Goal: Task Accomplishment & Management: Manage account settings

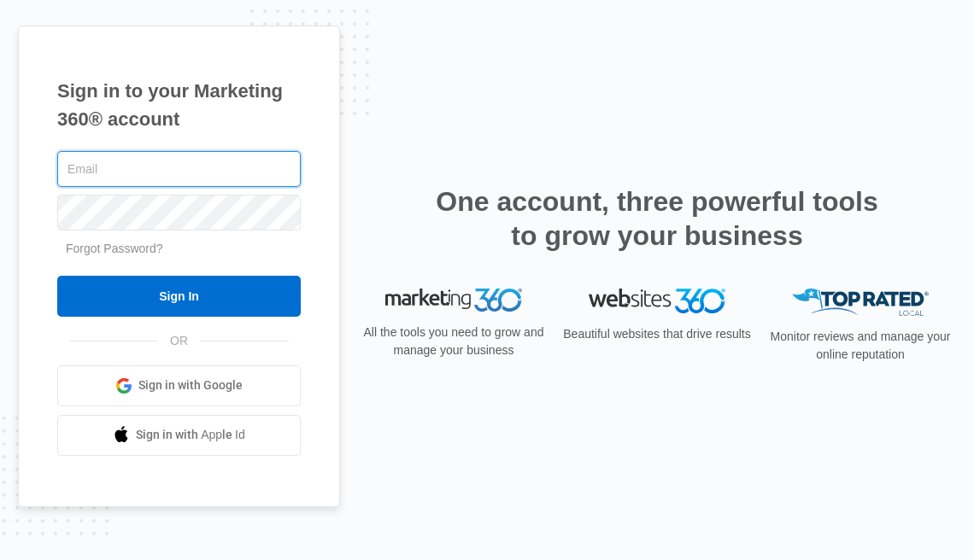
click at [130, 163] on input "text" at bounding box center [178, 169] width 243 height 36
paste input "[PERSON_NAME]"
type input "[PERSON_NAME]"
drag, startPoint x: 248, startPoint y: 163, endPoint x: -50, endPoint y: 147, distance: 297.7
click at [0, 147] on html "Sign in to your Marketing 360® account Katy Billingsley Forgot Password? Sign I…" at bounding box center [487, 280] width 974 height 560
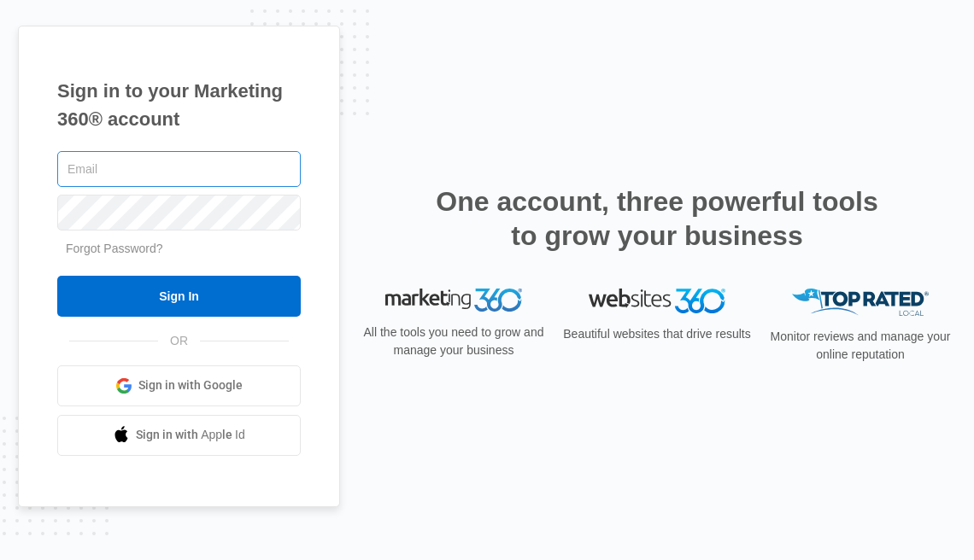
type input "[EMAIL_ADDRESS][DOMAIN_NAME]"
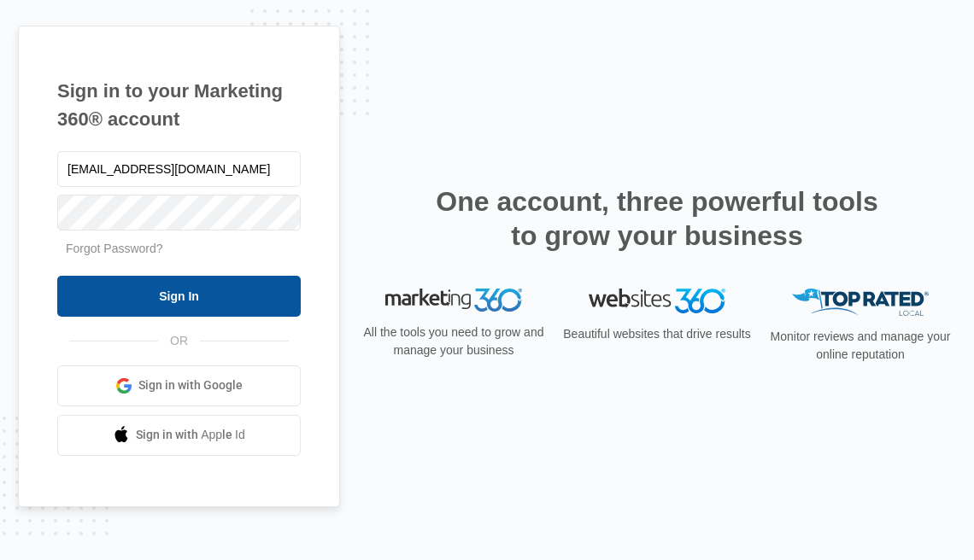
click at [167, 296] on input "Sign In" at bounding box center [178, 296] width 243 height 41
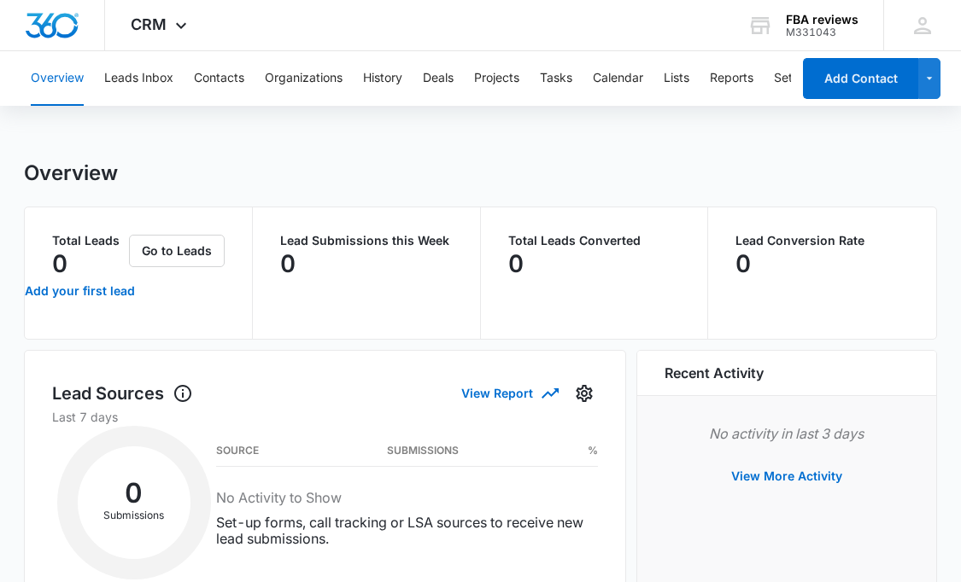
click at [253, 173] on div "Overview" at bounding box center [480, 174] width 913 height 26
click at [190, 248] on button "Go to Leads" at bounding box center [177, 251] width 96 height 32
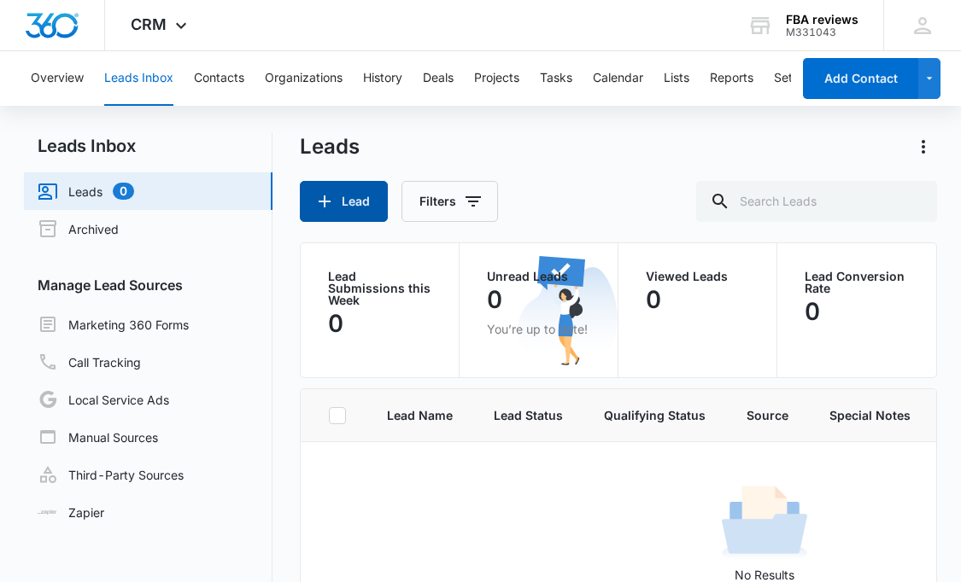
click at [335, 205] on button "Lead" at bounding box center [344, 201] width 88 height 41
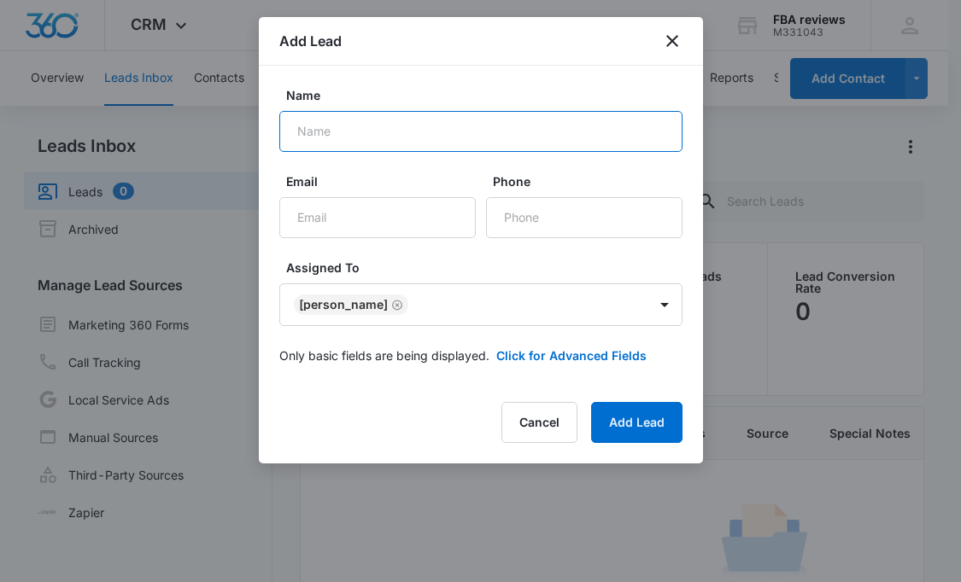
click at [473, 132] on input "Name" at bounding box center [480, 131] width 403 height 41
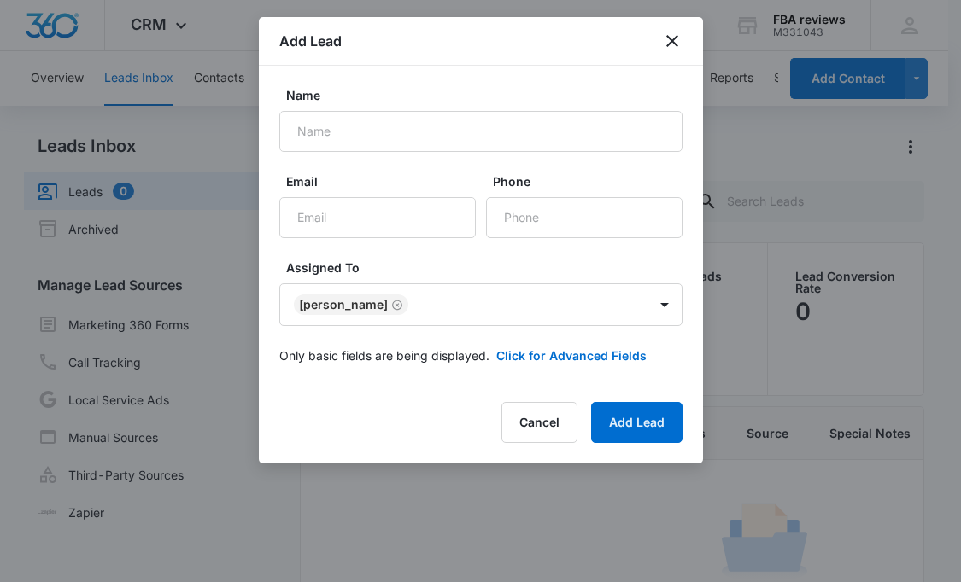
click at [650, 249] on form "Name Email Phone Assigned To [PERSON_NAME] Only basic fields are being displaye…" at bounding box center [480, 235] width 403 height 299
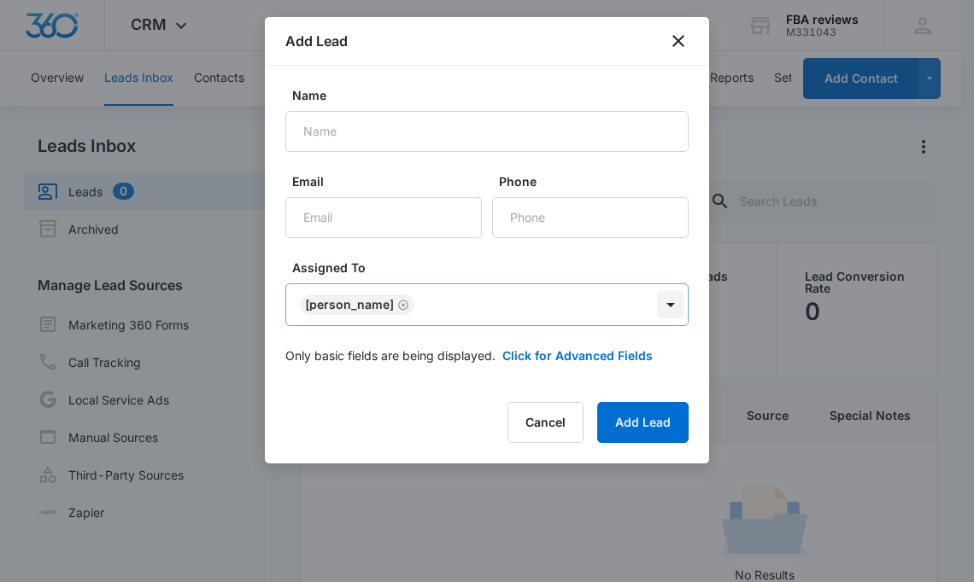
click at [666, 303] on body "CRM Apps Reputation Websites Forms CRM Email Social Content Ads Intelligence Fi…" at bounding box center [487, 363] width 974 height 727
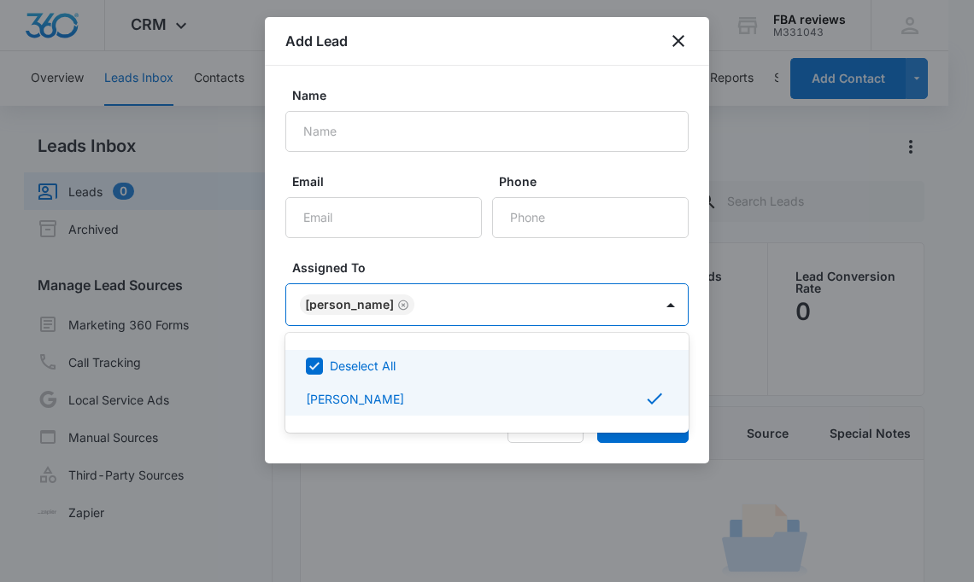
click at [617, 82] on div at bounding box center [487, 291] width 974 height 582
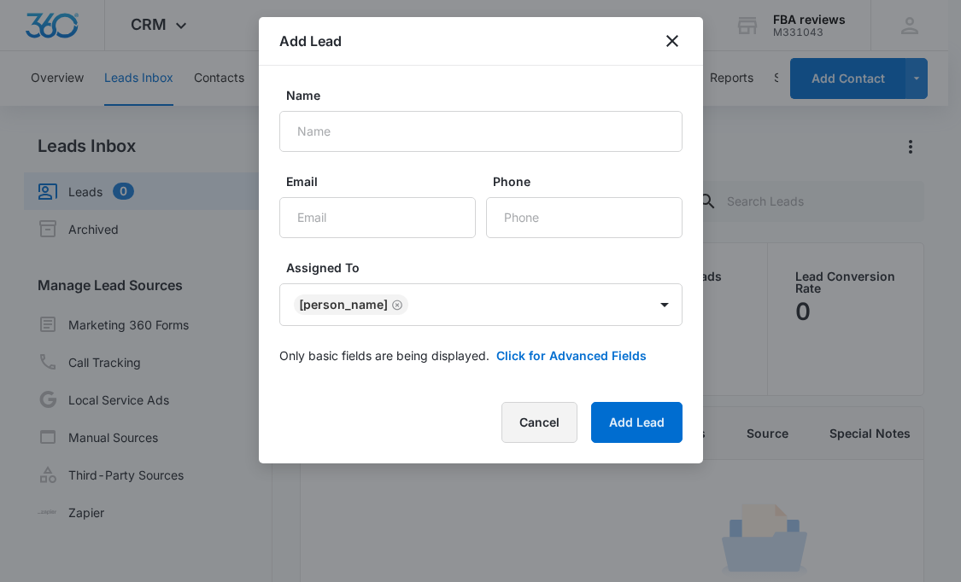
click at [537, 413] on button "Cancel" at bounding box center [539, 422] width 76 height 41
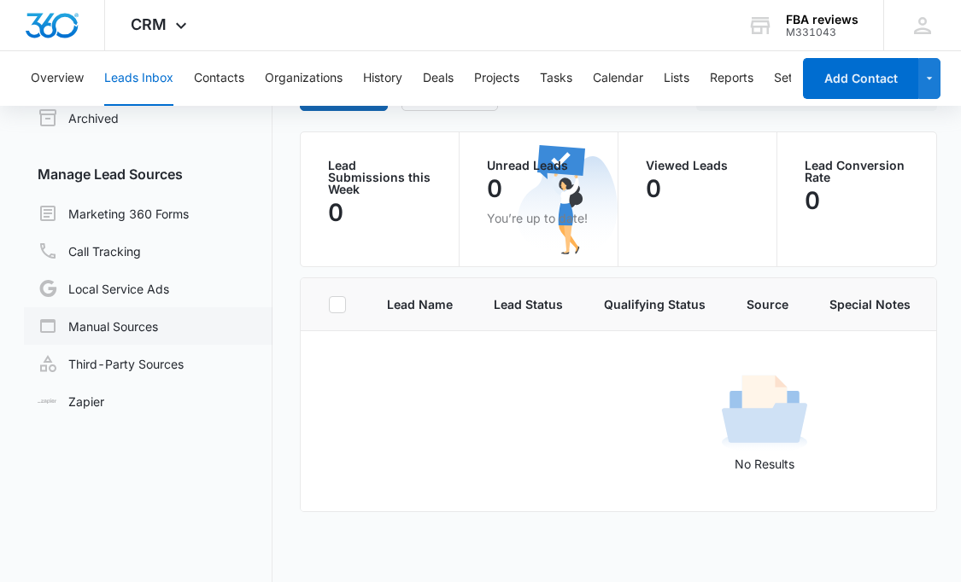
scroll to position [144, 0]
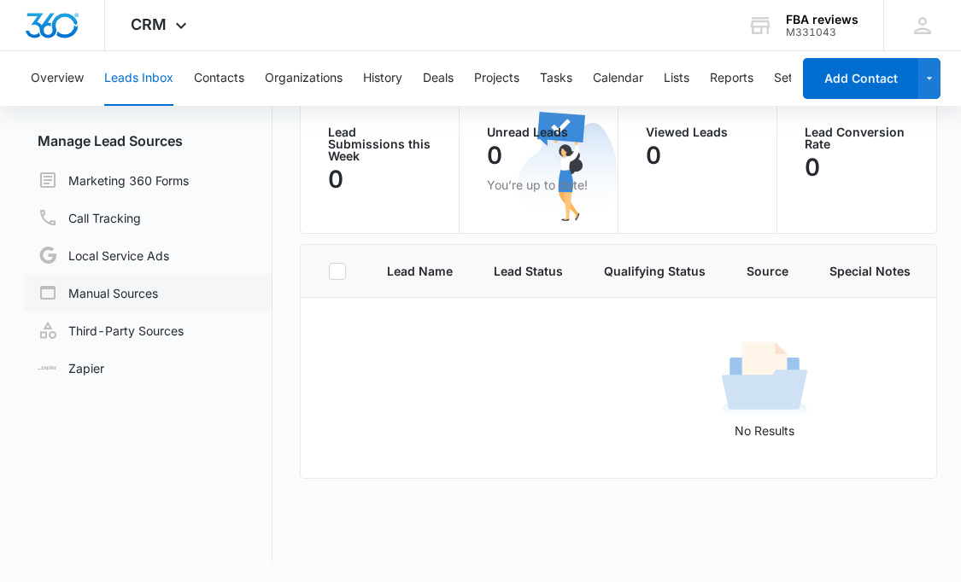
click at [77, 296] on link "Manual Sources" at bounding box center [98, 293] width 120 height 20
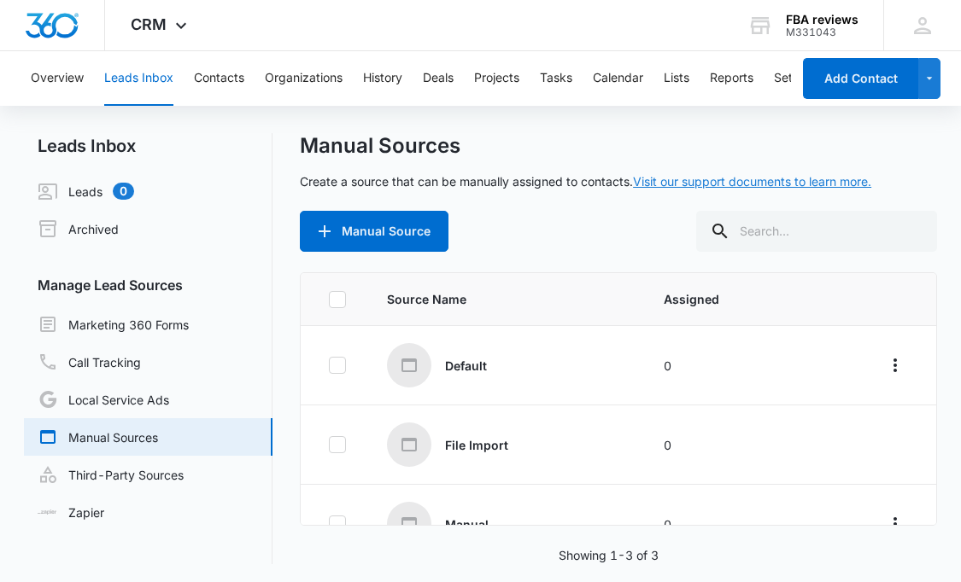
click at [691, 179] on link "Visit our support documents to learn more." at bounding box center [752, 181] width 238 height 15
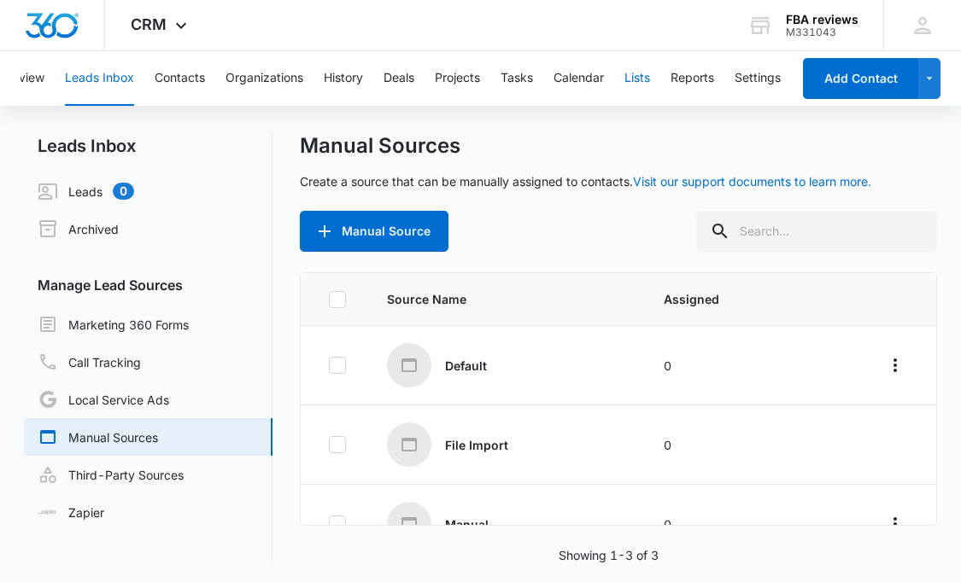
click at [639, 73] on button "Lists" at bounding box center [637, 78] width 26 height 55
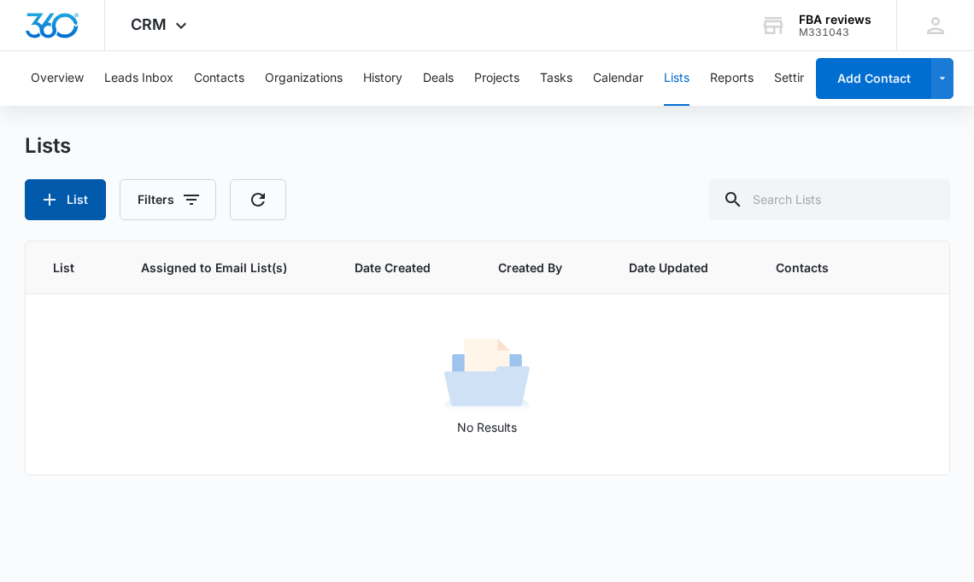
click at [50, 208] on icon "button" at bounding box center [49, 200] width 20 height 20
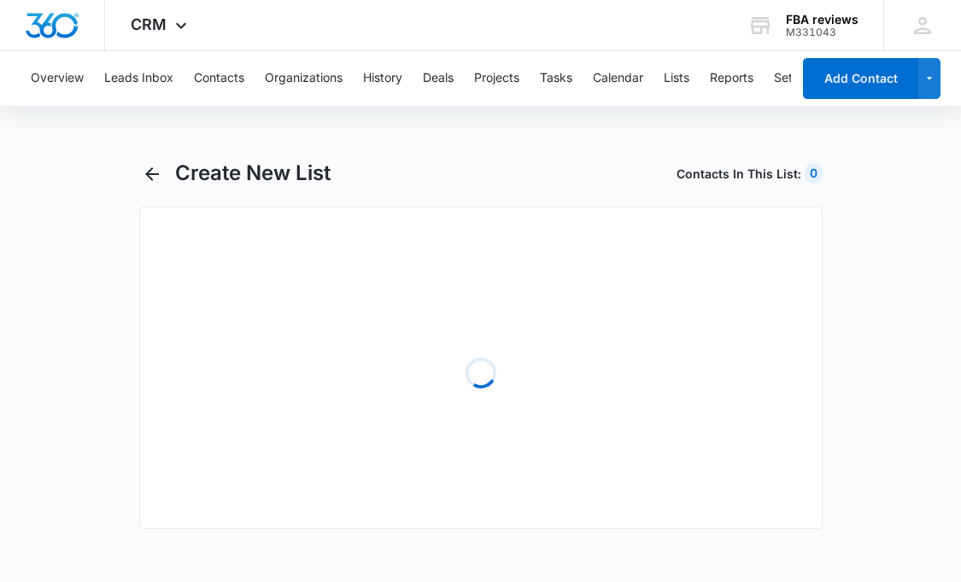
select select "31"
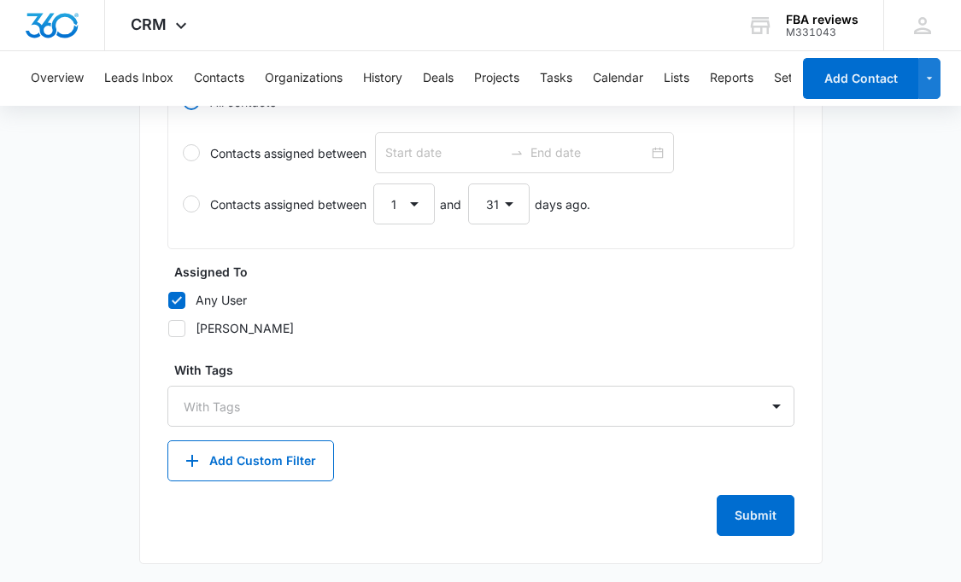
scroll to position [775, 0]
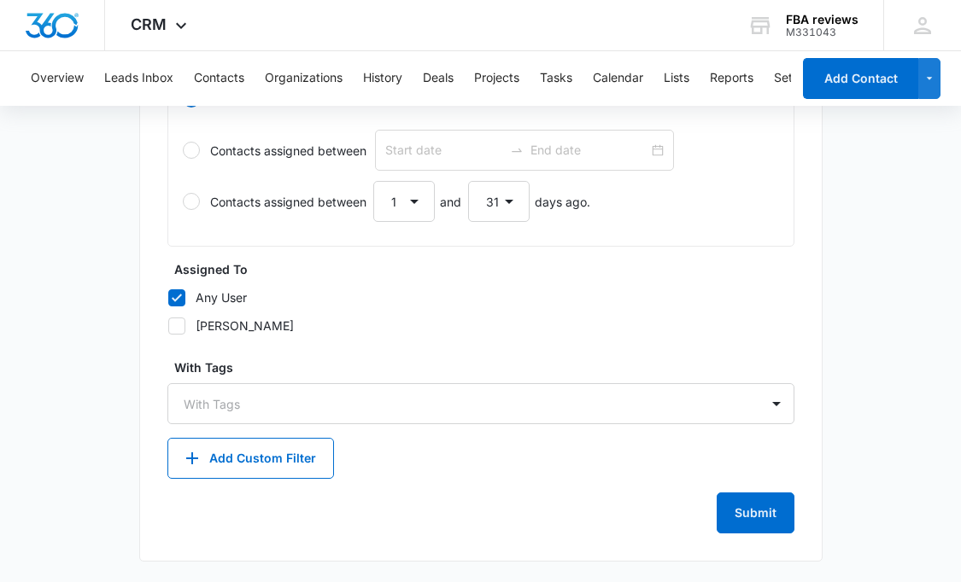
click at [185, 323] on label "[PERSON_NAME]" at bounding box center [480, 326] width 627 height 18
click at [168, 325] on input "[PERSON_NAME]" at bounding box center [167, 325] width 1 height 1
checkbox input "true"
click at [173, 298] on icon at bounding box center [177, 298] width 10 height 8
click at [168, 298] on input "Any User" at bounding box center [167, 297] width 1 height 1
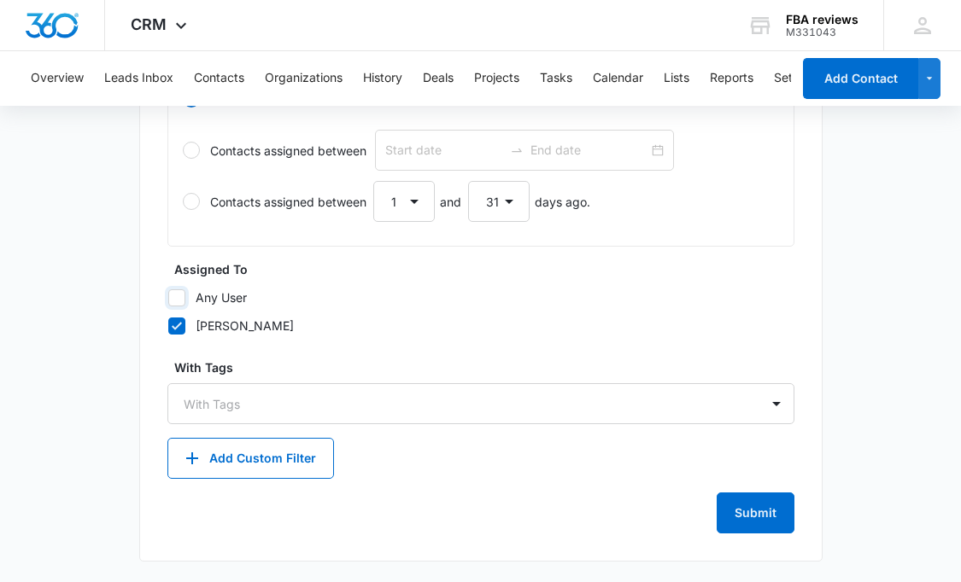
checkbox input "false"
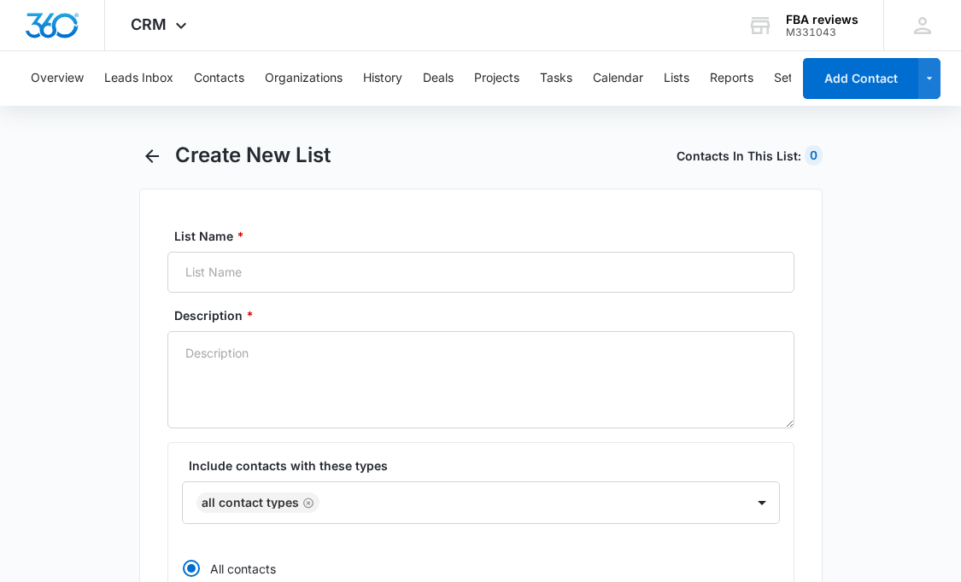
scroll to position [0, 0]
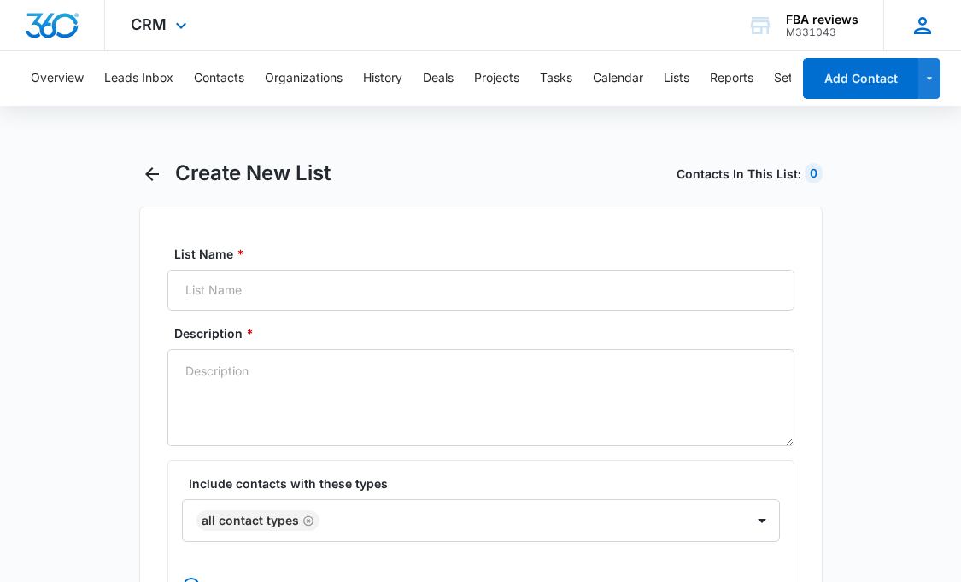
click at [928, 33] on icon at bounding box center [923, 26] width 26 height 26
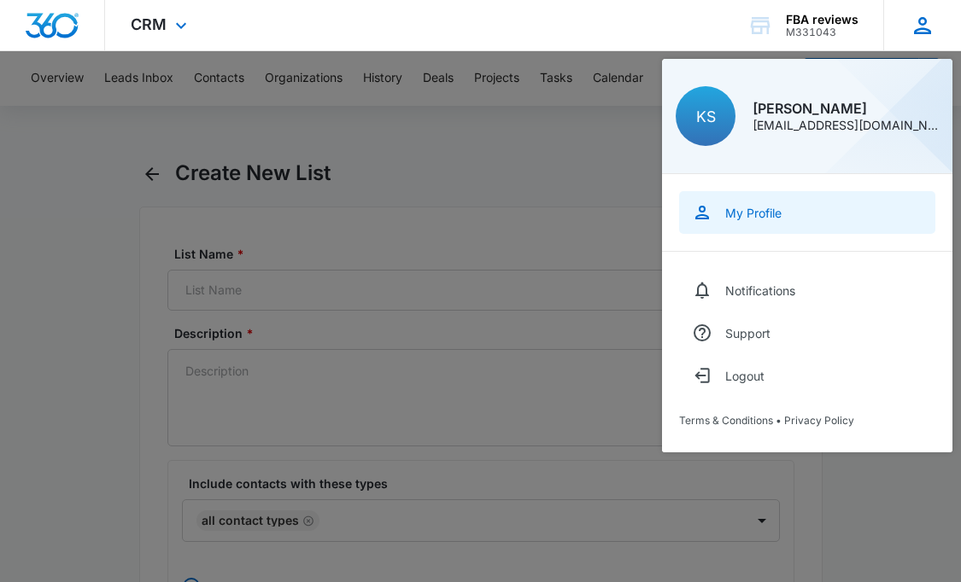
click at [753, 219] on div "My Profile" at bounding box center [753, 213] width 56 height 15
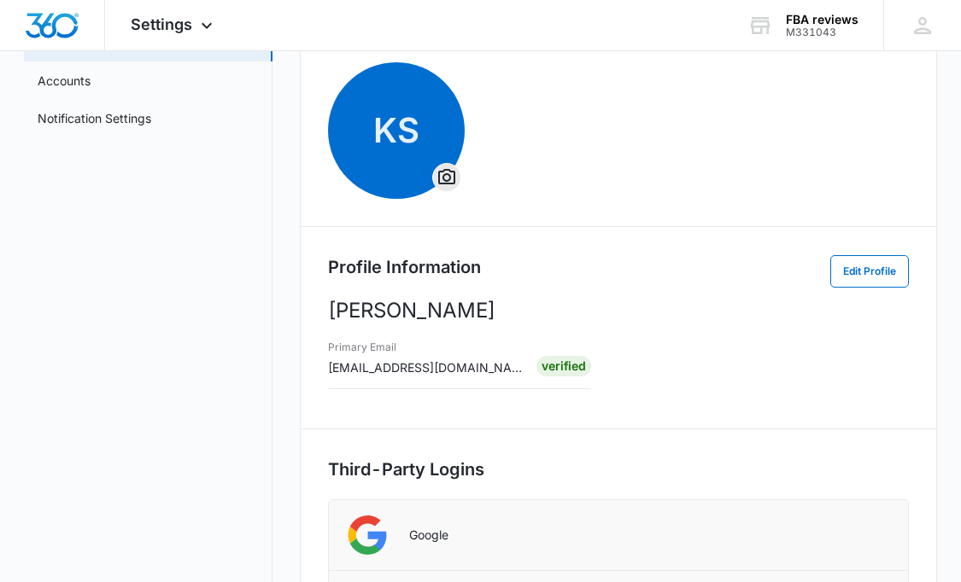
scroll to position [63, 0]
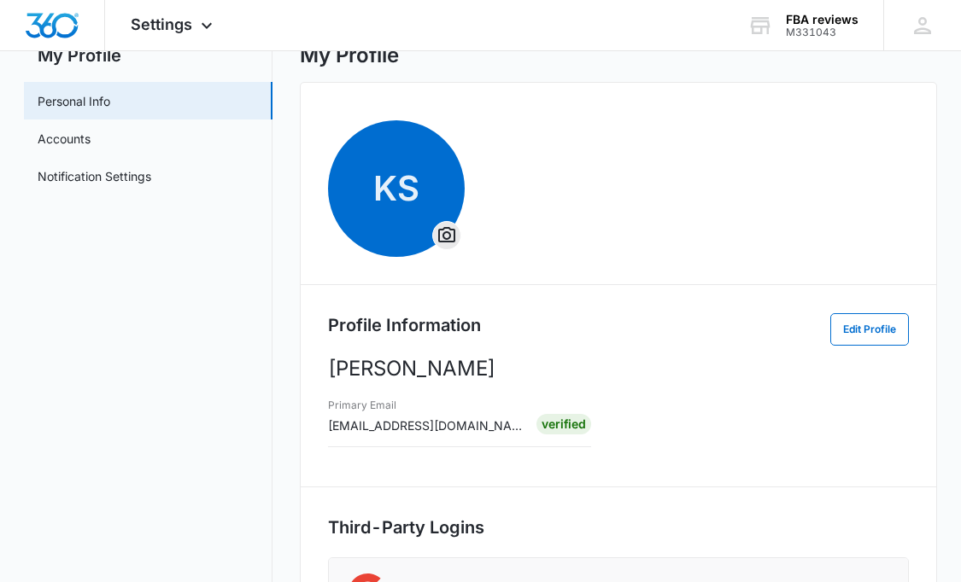
click at [656, 237] on span "KS" at bounding box center [618, 188] width 581 height 137
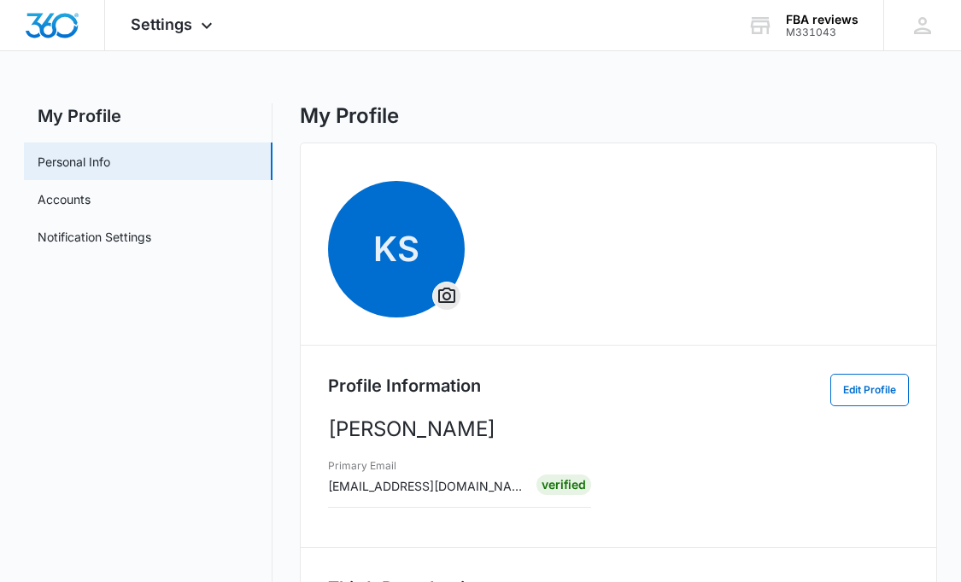
scroll to position [0, 0]
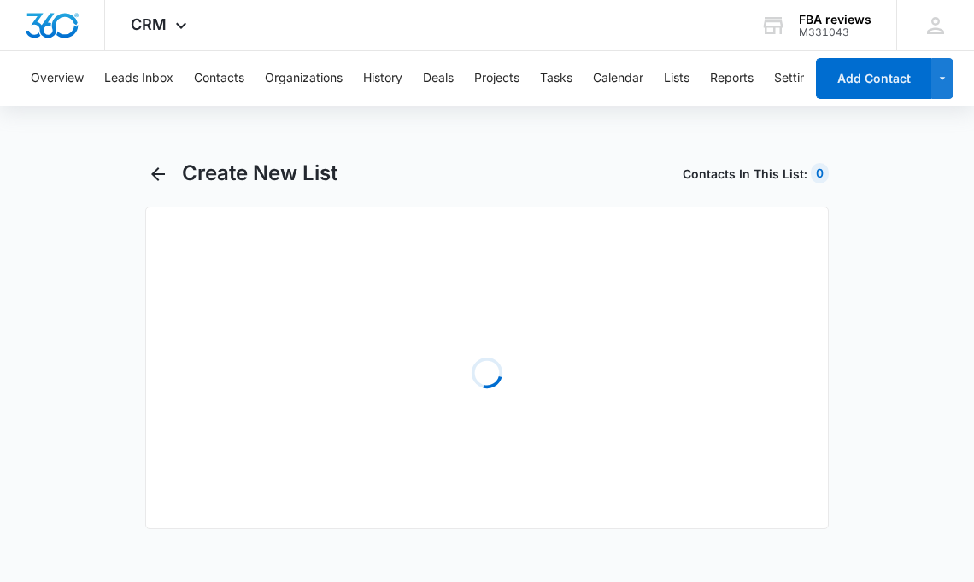
click at [901, 267] on main "Create New List Contacts In This List : 0 Loading" at bounding box center [487, 355] width 974 height 389
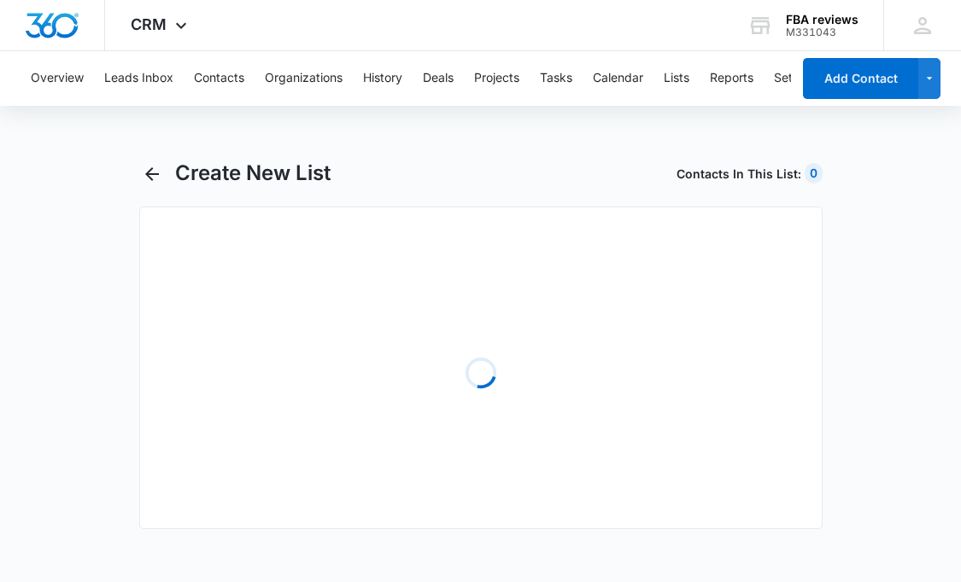
select select "31"
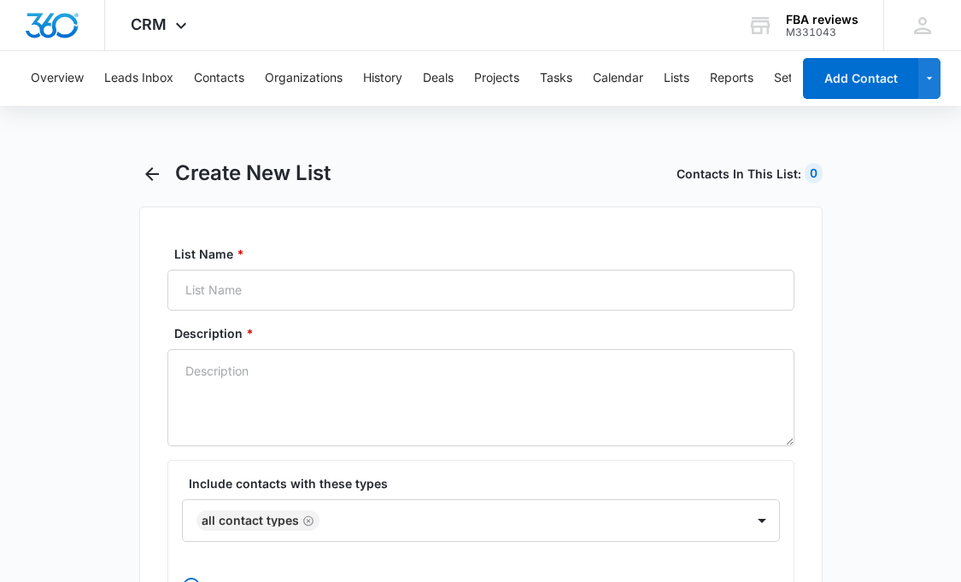
click at [149, 171] on icon "button" at bounding box center [152, 174] width 14 height 14
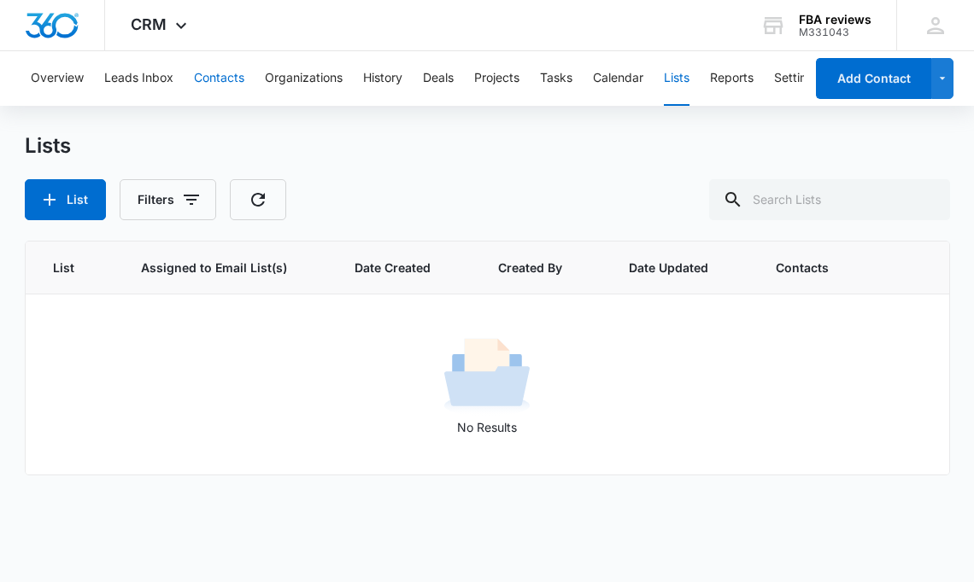
click at [242, 69] on button "Contacts" at bounding box center [219, 78] width 50 height 55
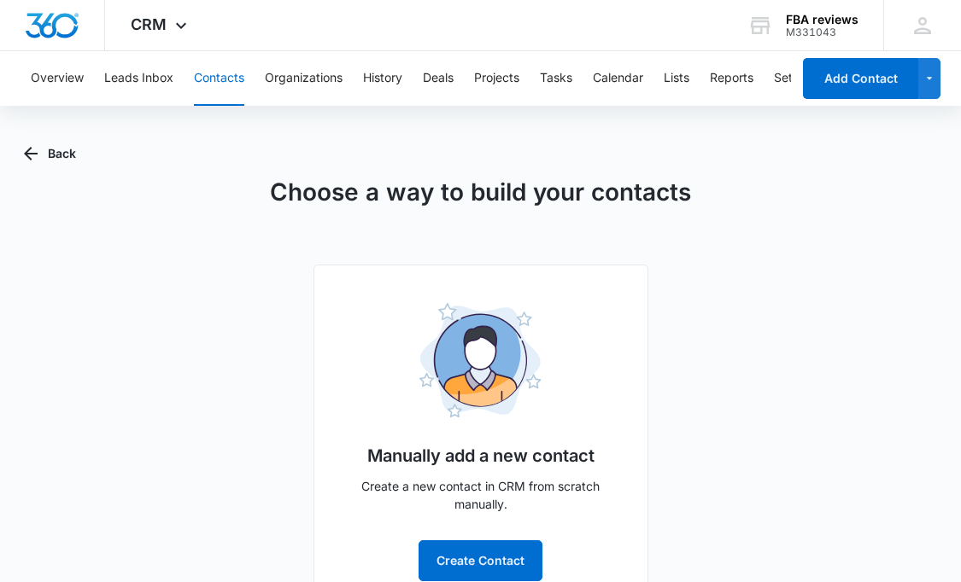
click at [749, 376] on div "Choose a way to build your contacts Manually add a new contact Create a new con…" at bounding box center [480, 392] width 913 height 436
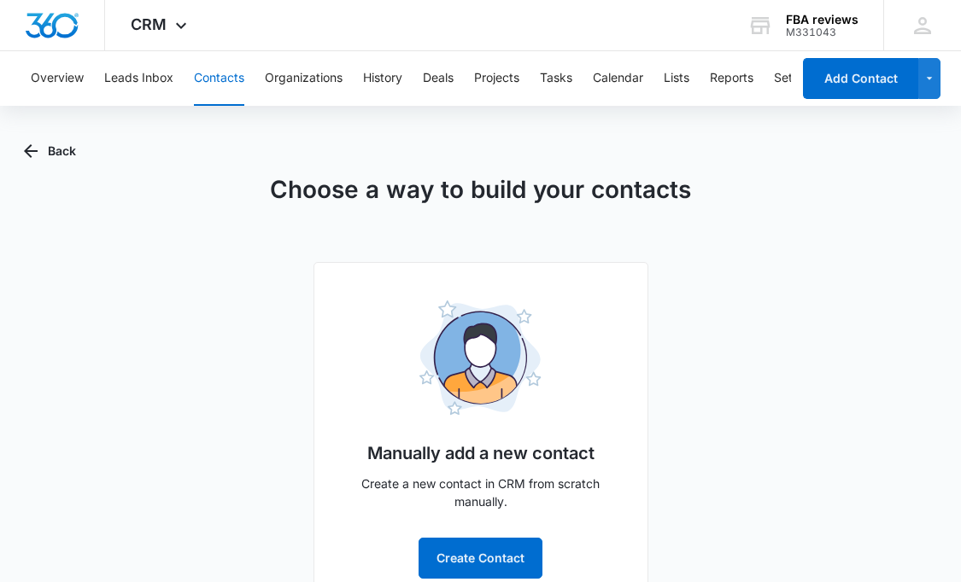
scroll to position [3, 0]
click at [29, 143] on icon "button" at bounding box center [30, 150] width 20 height 20
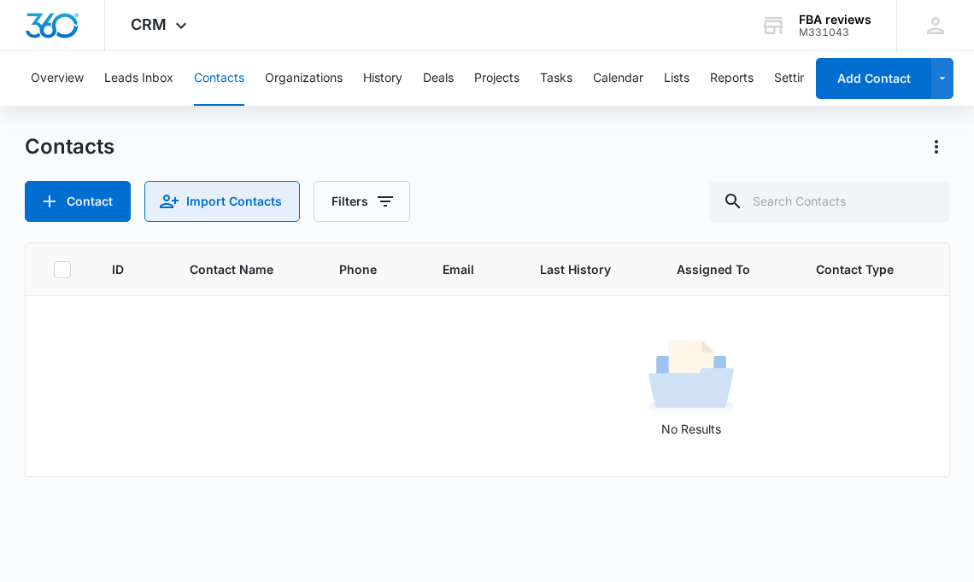
click at [231, 203] on button "Import Contacts" at bounding box center [221, 201] width 155 height 41
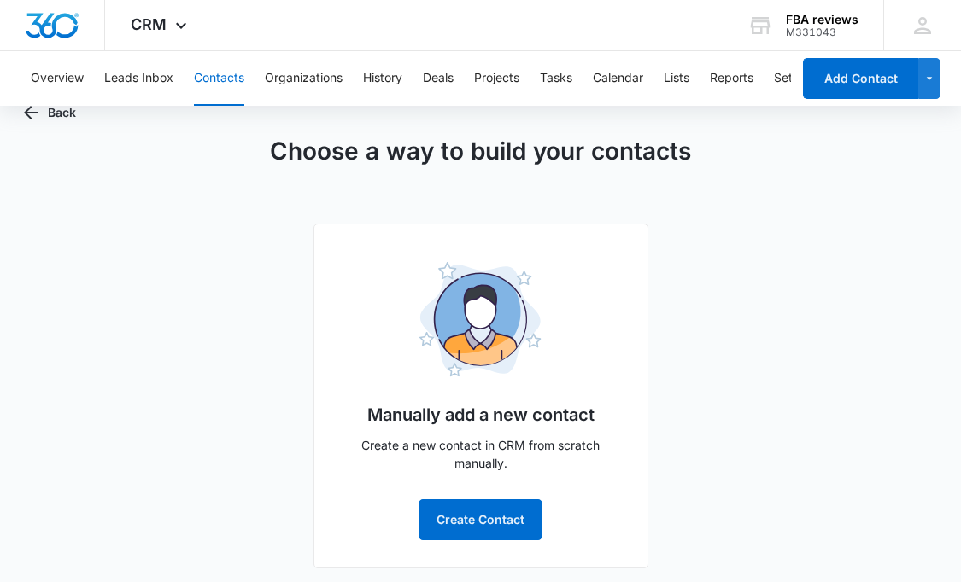
scroll to position [48, 0]
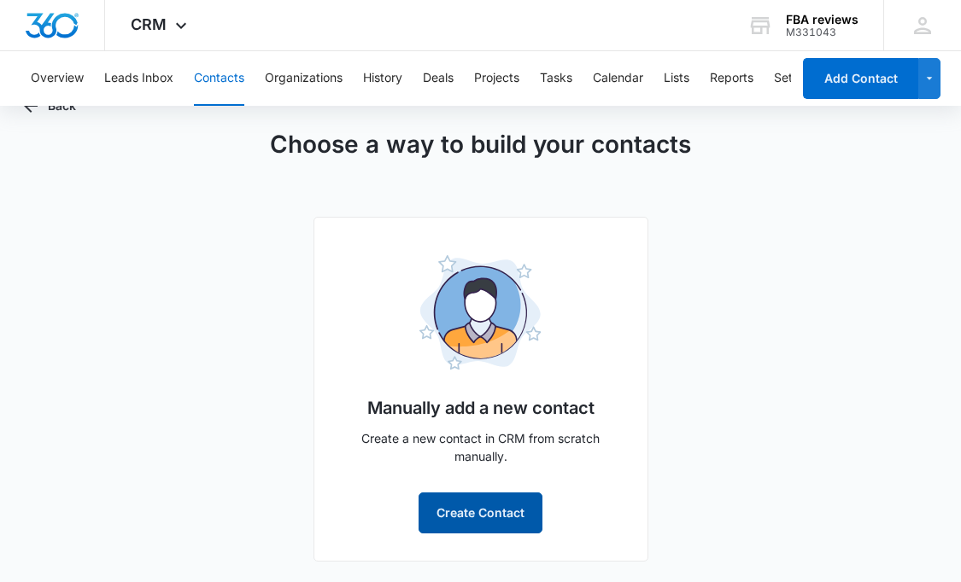
click at [486, 517] on button "Create Contact" at bounding box center [480, 513] width 124 height 41
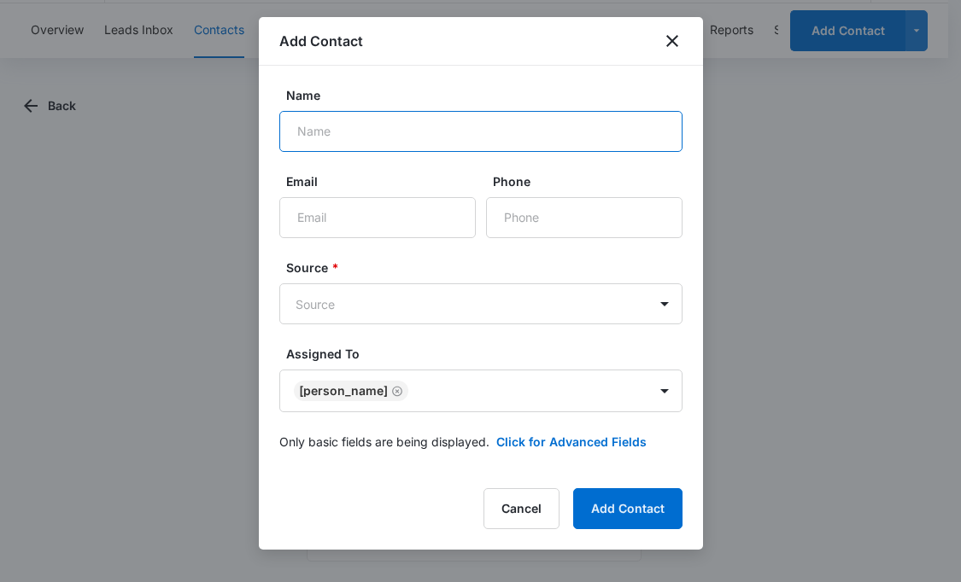
click at [374, 140] on input "Name" at bounding box center [480, 131] width 403 height 41
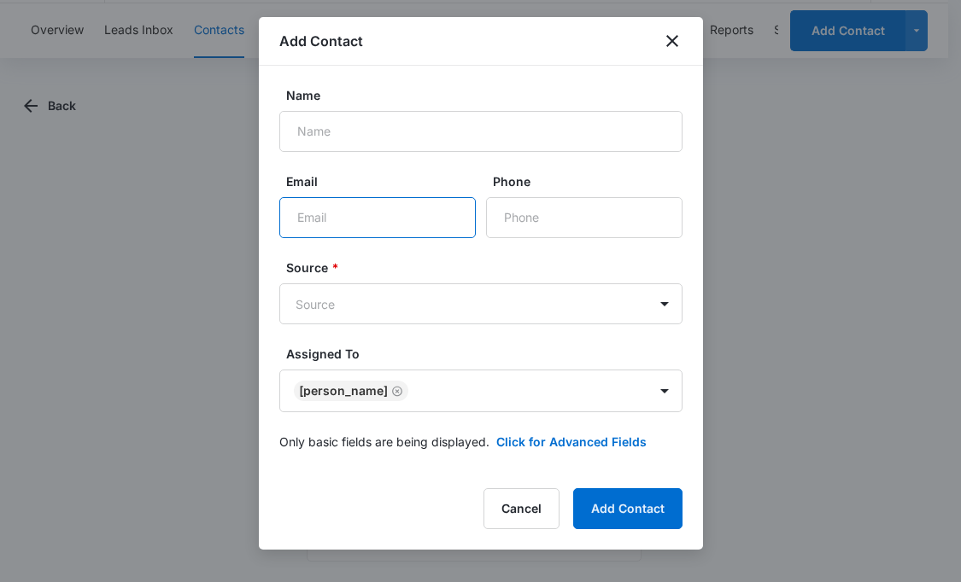
click at [313, 223] on input "Email" at bounding box center [377, 217] width 196 height 41
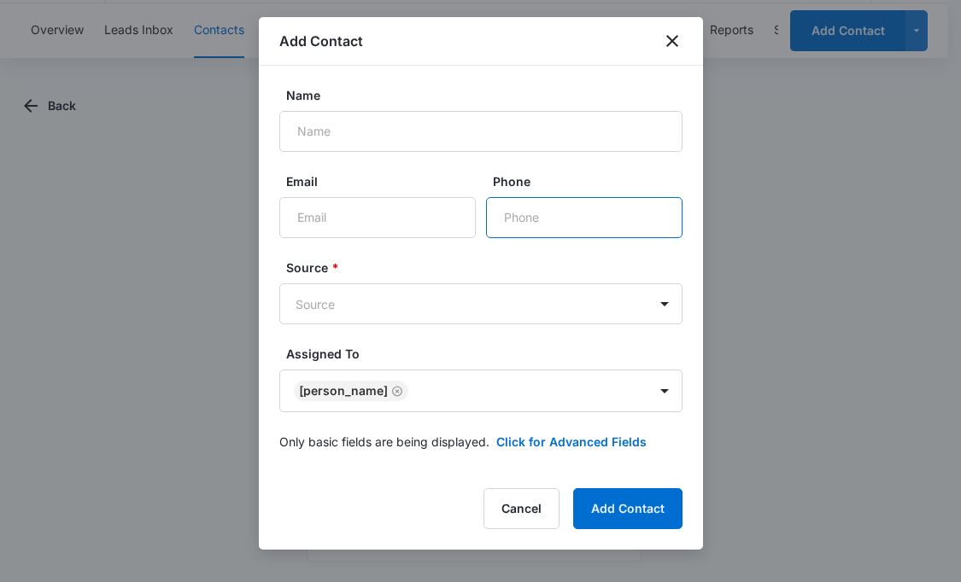
click at [529, 218] on input "Phone" at bounding box center [584, 217] width 196 height 41
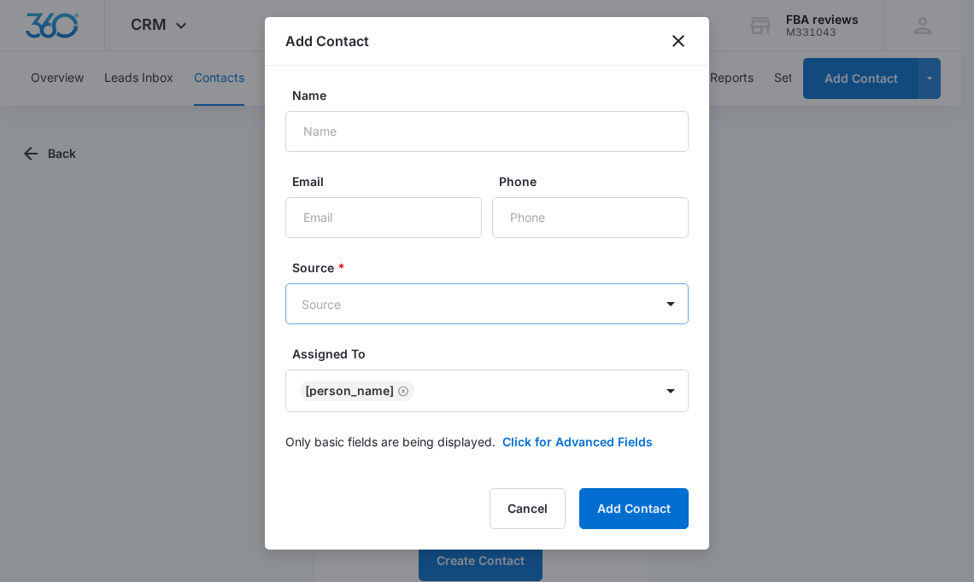
click at [382, 296] on body "CRM Apps Reputation Websites Forms CRM Email Social Content Ads Intelligence Fi…" at bounding box center [487, 315] width 974 height 630
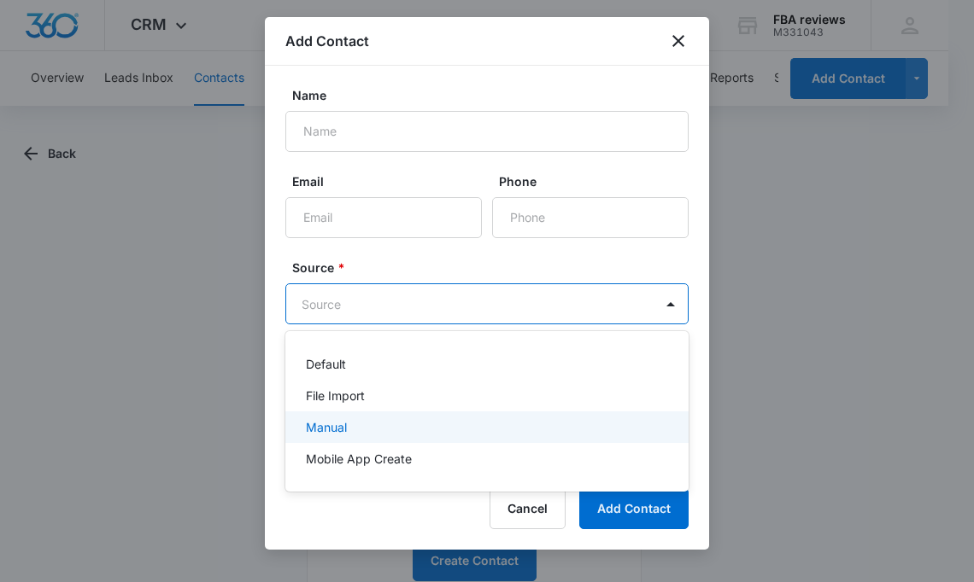
click at [828, 411] on div at bounding box center [487, 291] width 974 height 582
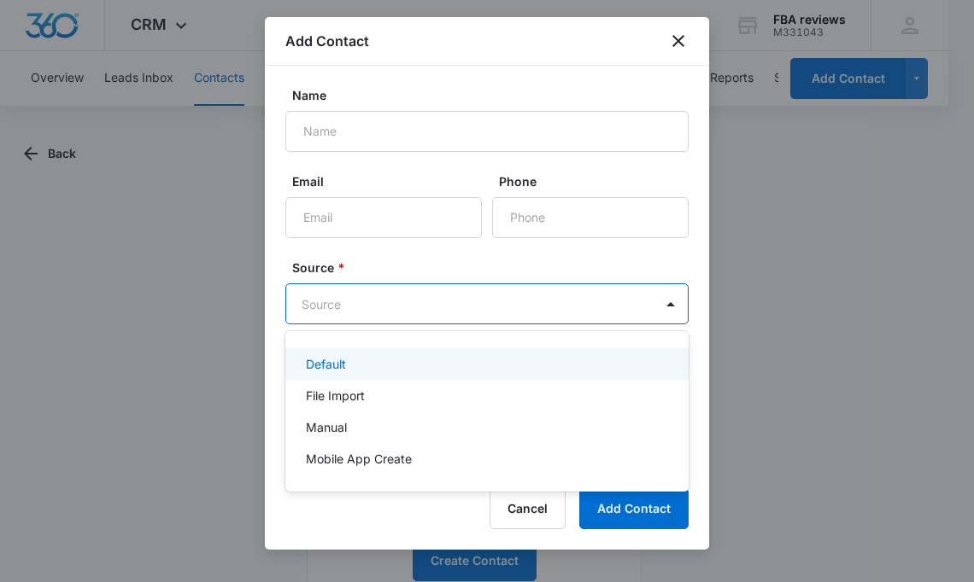
click at [497, 297] on body "CRM Apps Reputation Websites Forms CRM Email Social Content Ads Intelligence Fi…" at bounding box center [487, 291] width 974 height 582
click at [428, 317] on div at bounding box center [487, 291] width 974 height 582
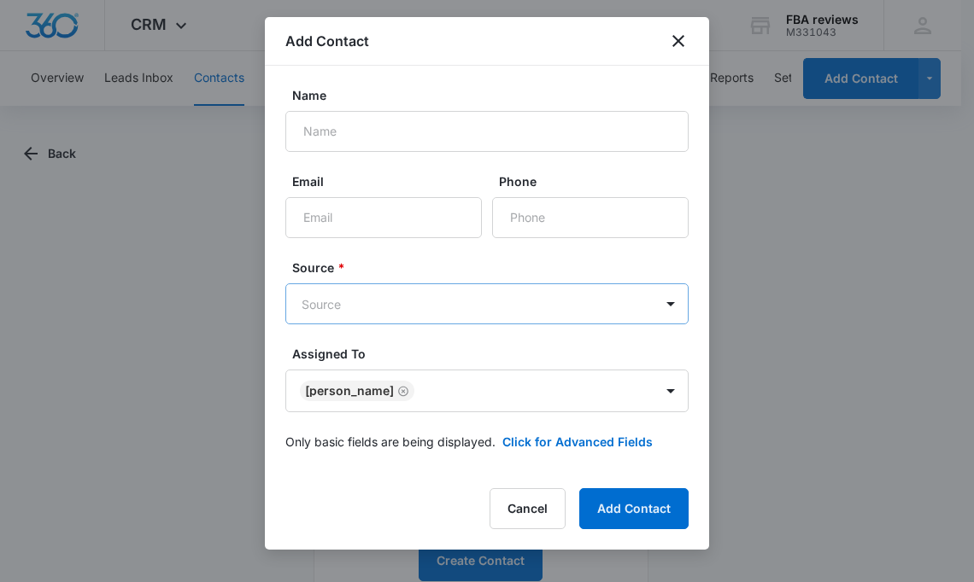
click at [467, 304] on body "CRM Apps Reputation Websites Forms CRM Email Social Content Ads Intelligence Fi…" at bounding box center [487, 315] width 974 height 630
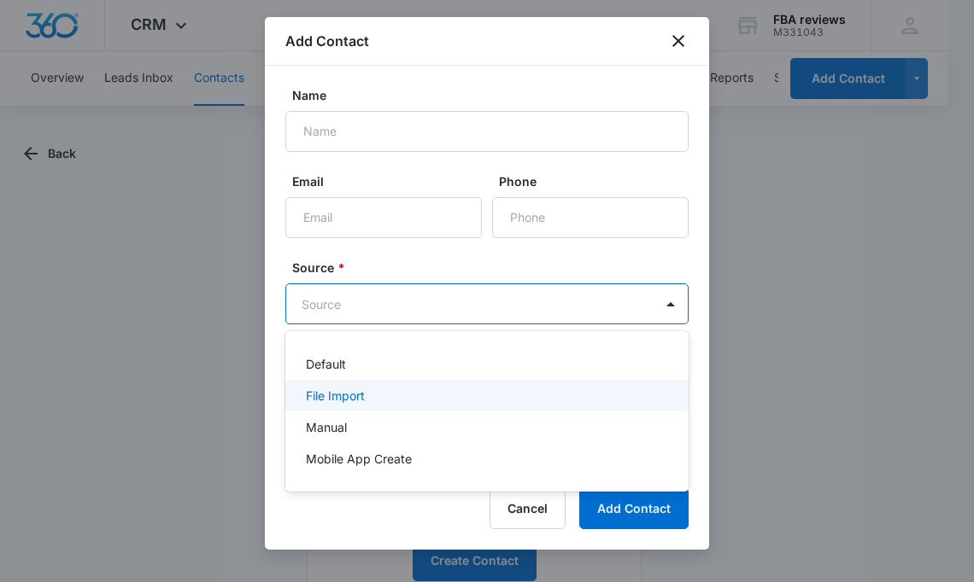
click at [442, 401] on div "File Import" at bounding box center [485, 396] width 359 height 18
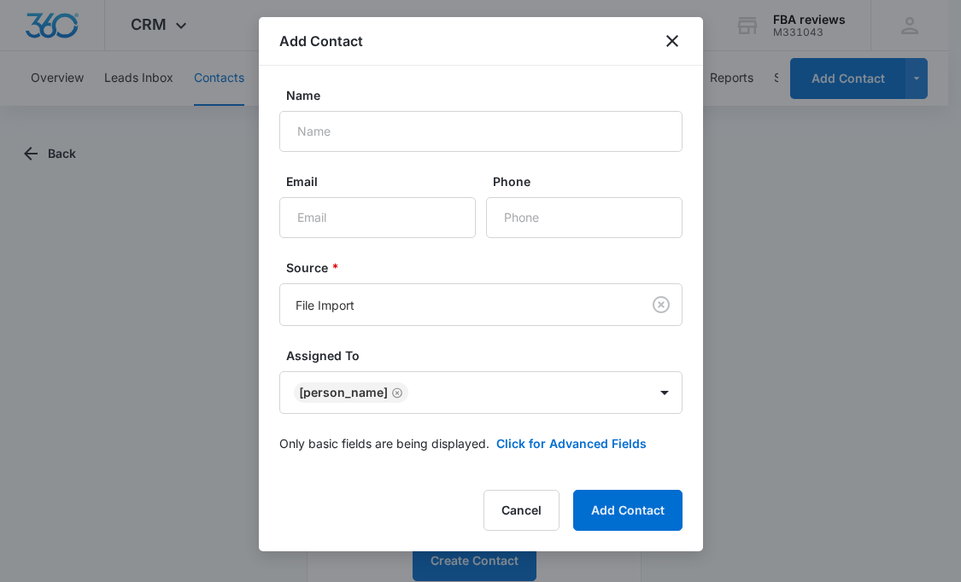
click at [781, 393] on div at bounding box center [480, 291] width 961 height 582
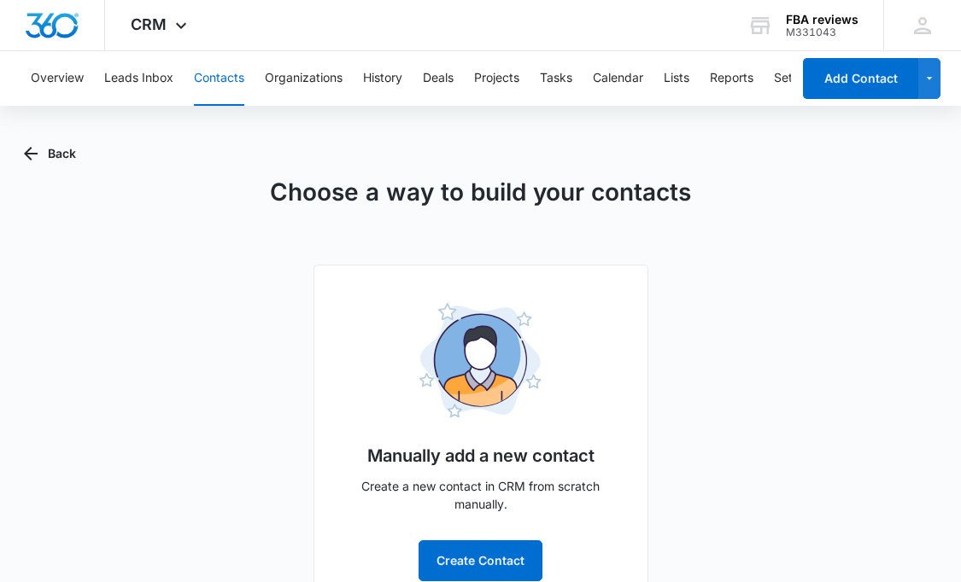
click at [619, 236] on div "Choose a way to build your contacts Manually add a new contact Create a new con…" at bounding box center [480, 392] width 913 height 436
click at [811, 126] on div "Overview Leads Inbox Contacts Organizations History Deals Projects Tasks Calend…" at bounding box center [480, 340] width 961 height 579
click at [776, 493] on div "Choose a way to build your contacts Manually add a new contact Create a new con…" at bounding box center [480, 392] width 913 height 436
click at [473, 551] on button "Create Contact" at bounding box center [480, 561] width 124 height 41
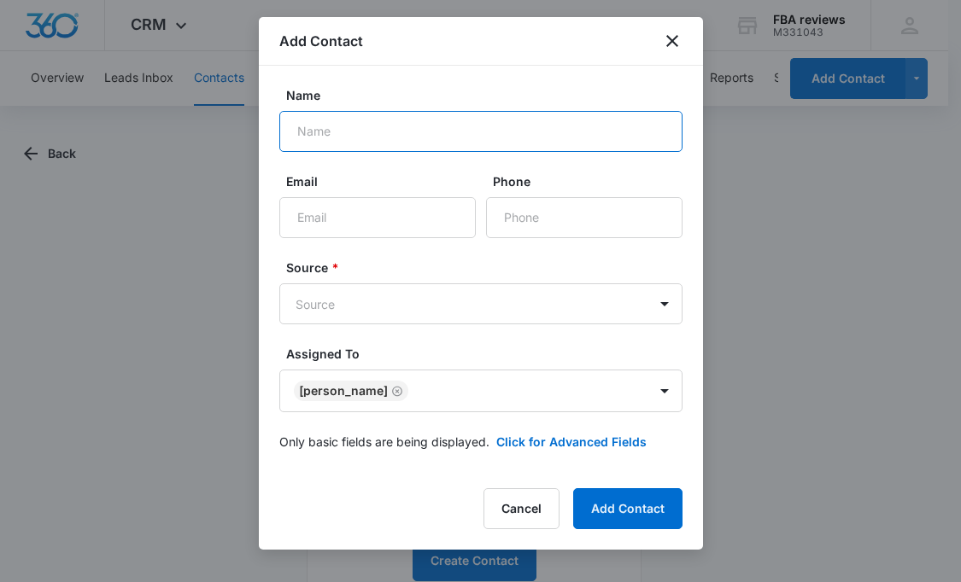
click at [348, 135] on input "Name" at bounding box center [480, 131] width 403 height 41
click at [321, 133] on input "Name" at bounding box center [480, 131] width 403 height 41
paste input "[PERSON_NAME]"
type input "[PERSON_NAME]"
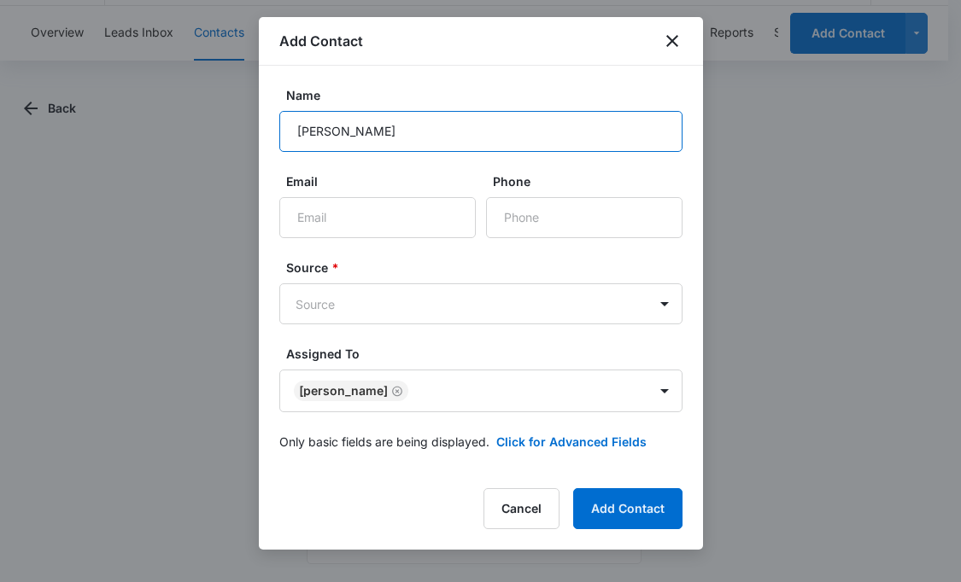
scroll to position [44, 0]
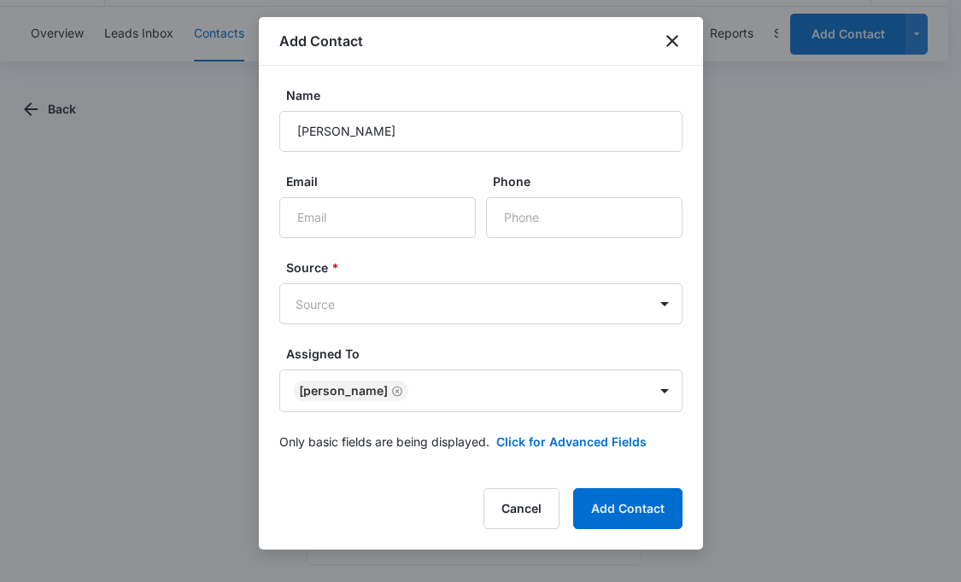
click at [450, 471] on form "Name [PERSON_NAME] Email Phone Source * Source Assigned To [PERSON_NAME] Sales …" at bounding box center [480, 278] width 403 height 385
click at [579, 444] on button "Click for Advanced Fields" at bounding box center [571, 442] width 150 height 18
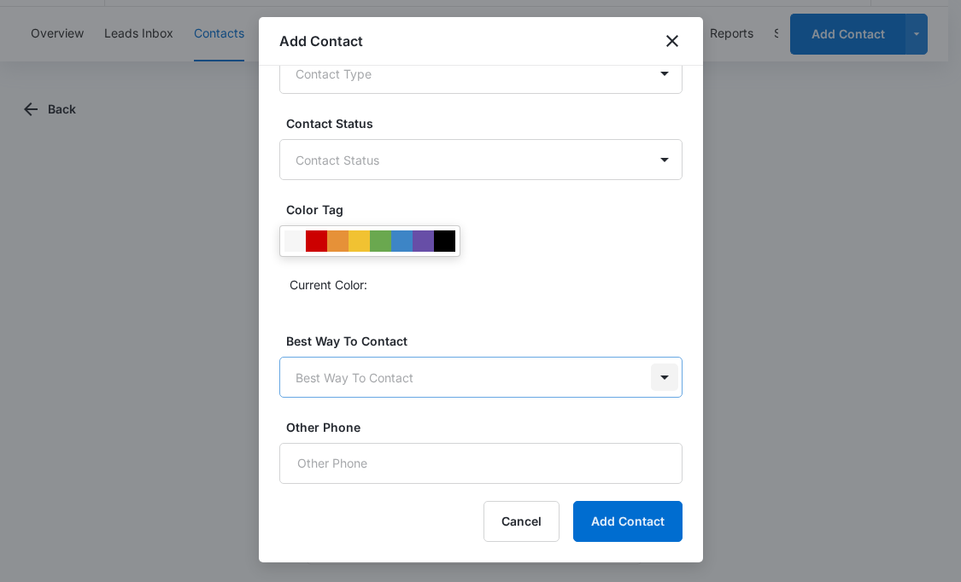
scroll to position [0, 0]
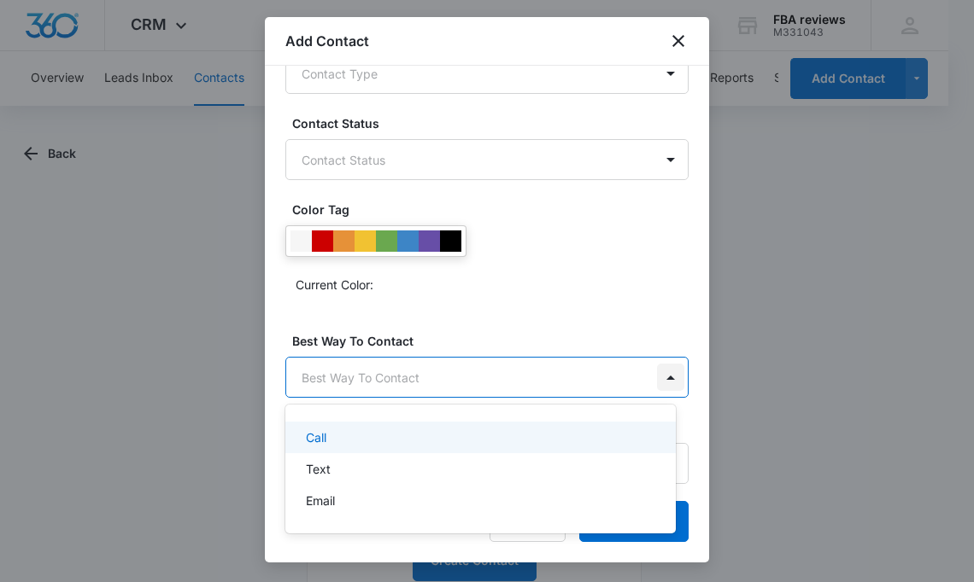
click at [641, 382] on body "CRM Apps Reputation Websites Forms CRM Email Social Content Ads Intelligence Fi…" at bounding box center [487, 291] width 974 height 582
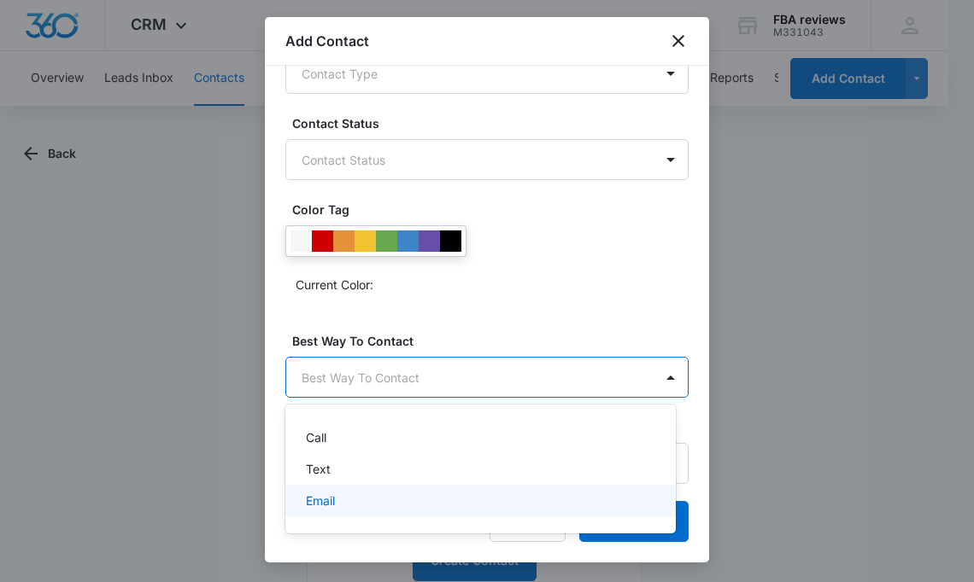
click at [342, 506] on div "Email" at bounding box center [479, 501] width 346 height 18
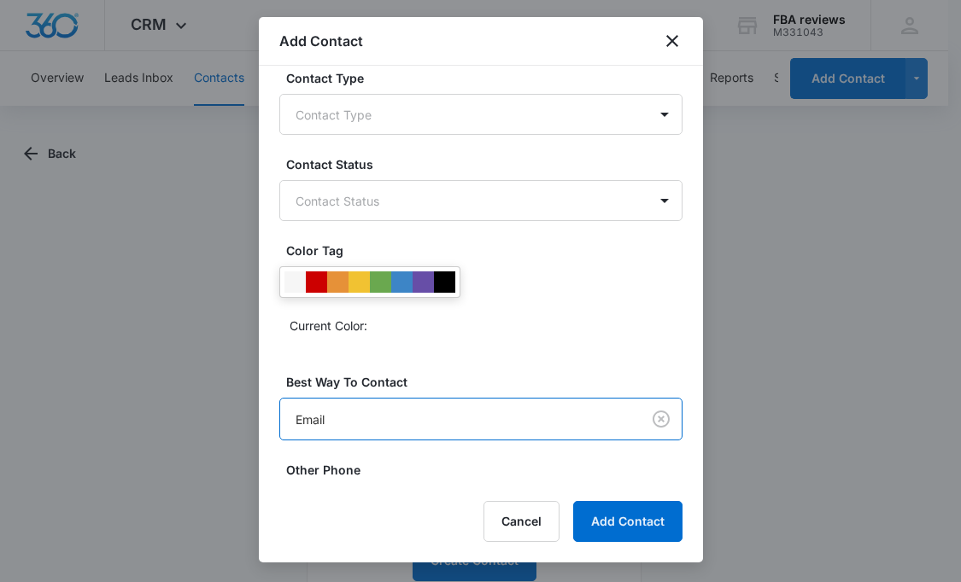
scroll to position [286, 0]
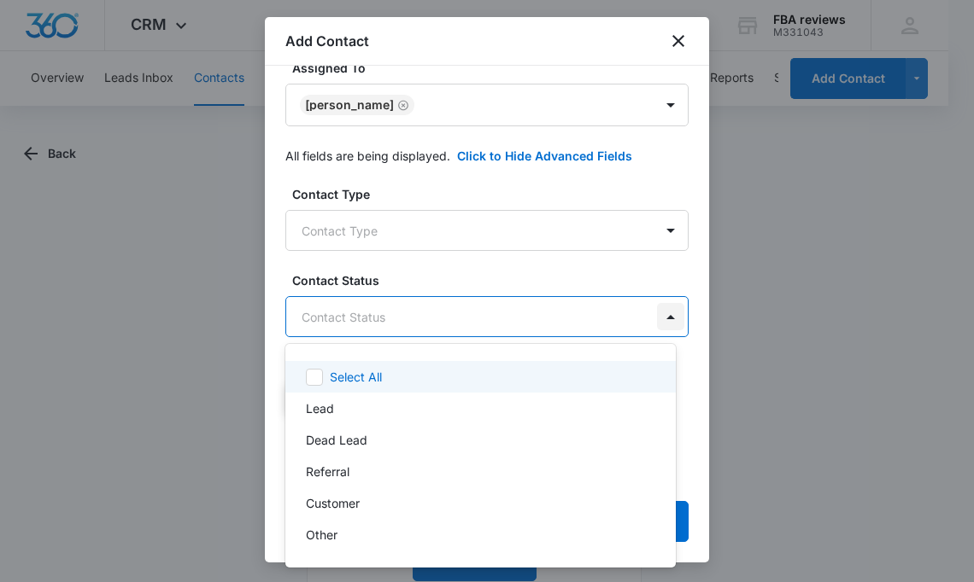
click at [658, 313] on body "CRM Apps Reputation Websites Forms CRM Email Social Content Ads Intelligence Fi…" at bounding box center [487, 291] width 974 height 582
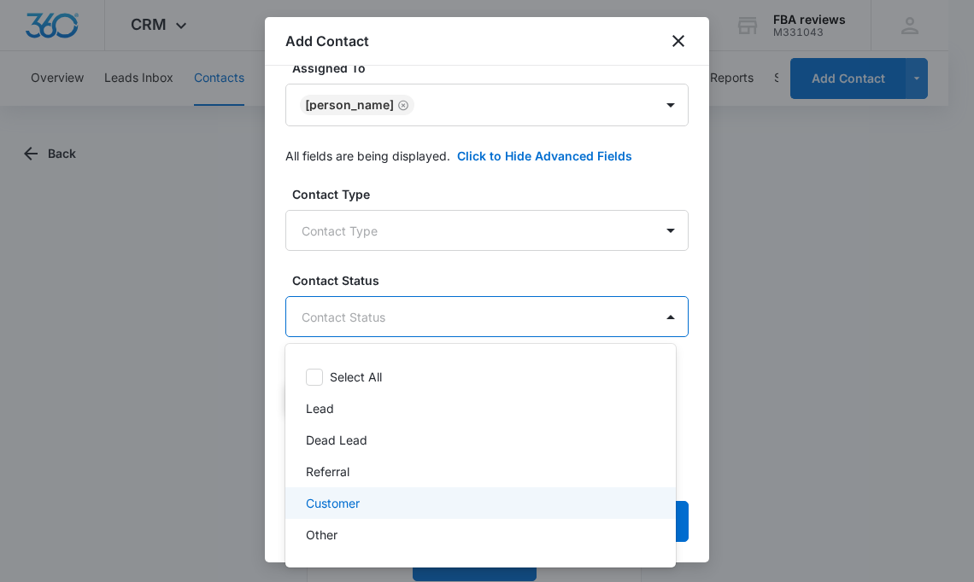
click at [364, 510] on div "Customer" at bounding box center [479, 503] width 346 height 18
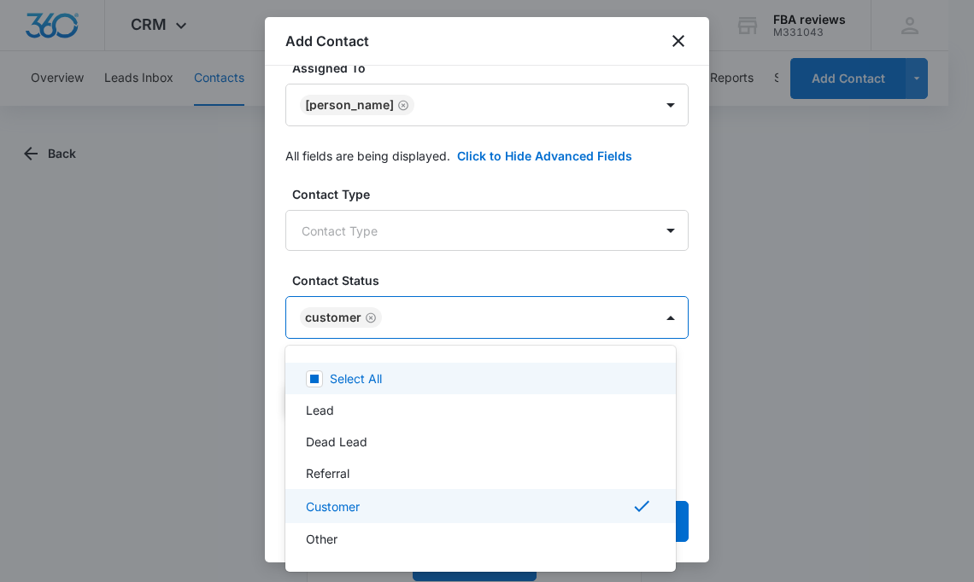
click at [438, 237] on div at bounding box center [487, 291] width 974 height 582
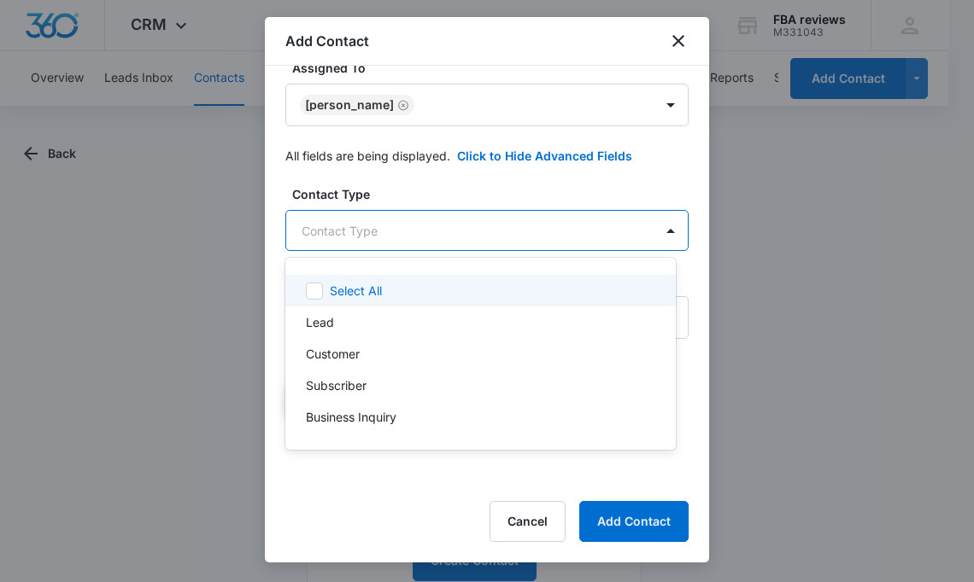
click at [503, 232] on body "CRM Apps Reputation Websites Forms CRM Email Social Content Ads Intelligence Fi…" at bounding box center [487, 291] width 974 height 582
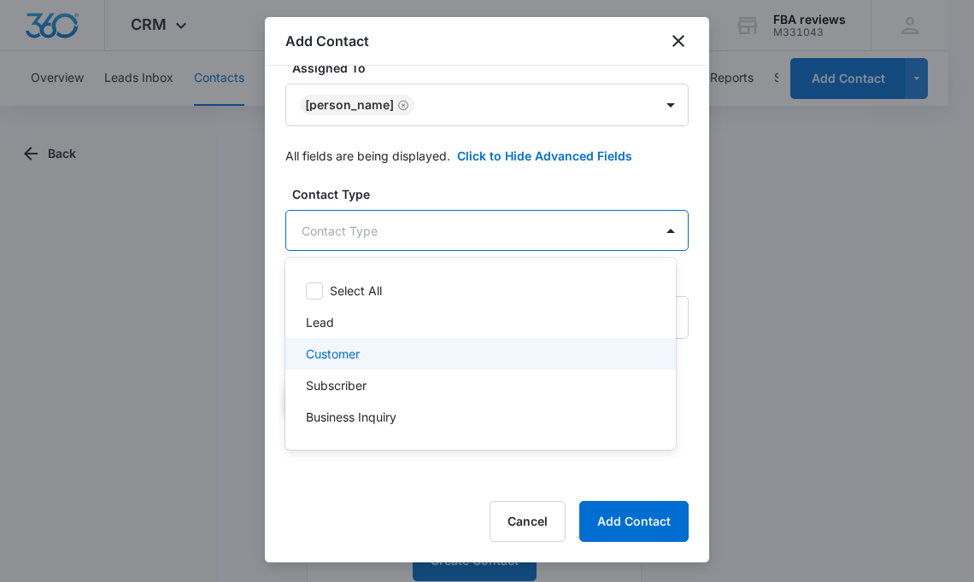
click at [423, 357] on div "Customer" at bounding box center [479, 354] width 346 height 18
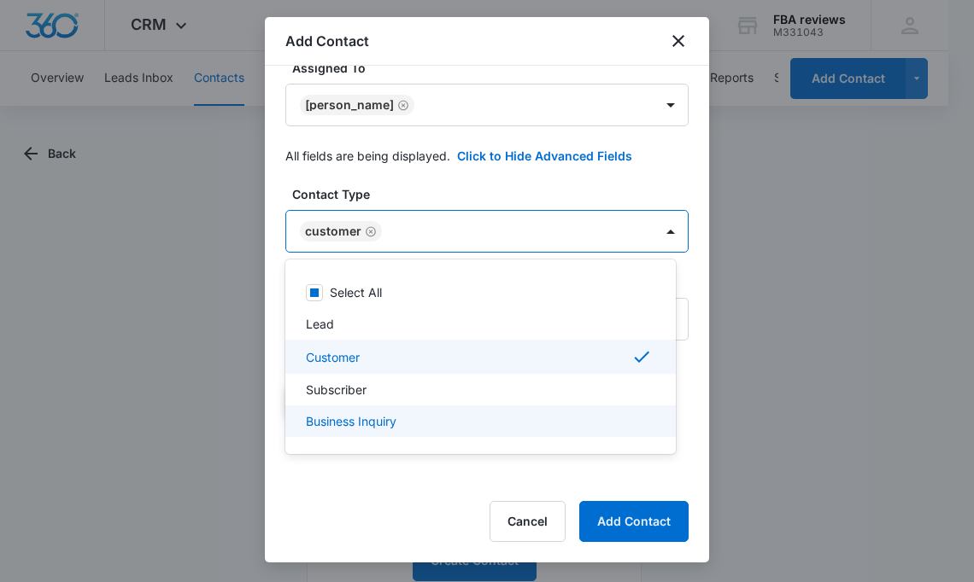
click at [694, 481] on div at bounding box center [487, 291] width 974 height 582
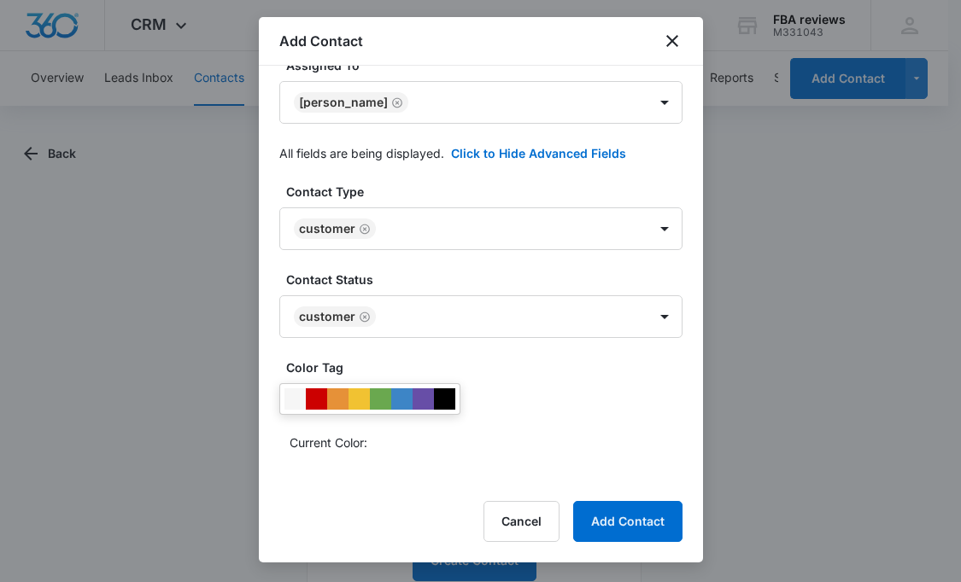
scroll to position [290, 0]
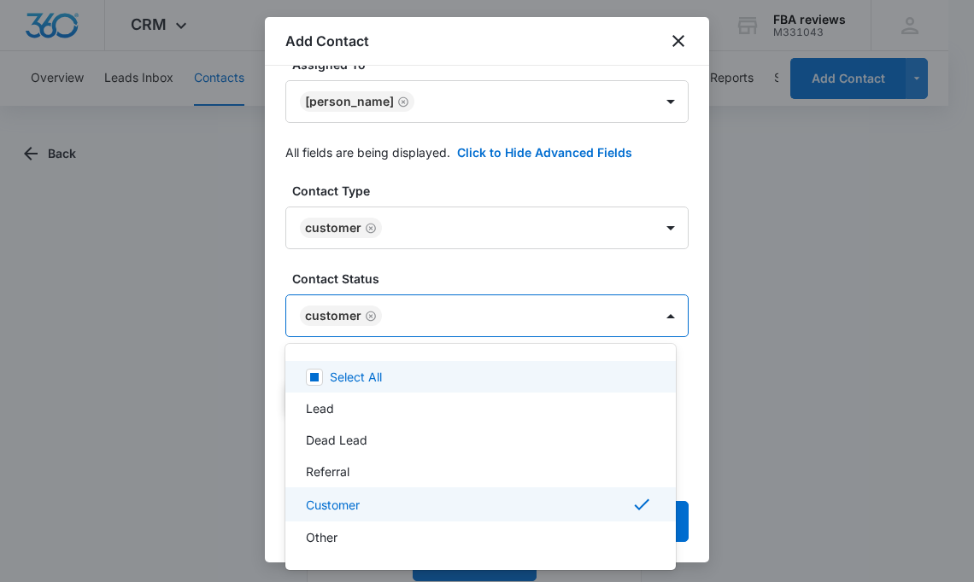
click at [586, 314] on body "CRM Apps Reputation Websites Forms CRM Email Social Content Ads Intelligence Fi…" at bounding box center [487, 291] width 974 height 582
click at [522, 266] on div at bounding box center [487, 291] width 974 height 582
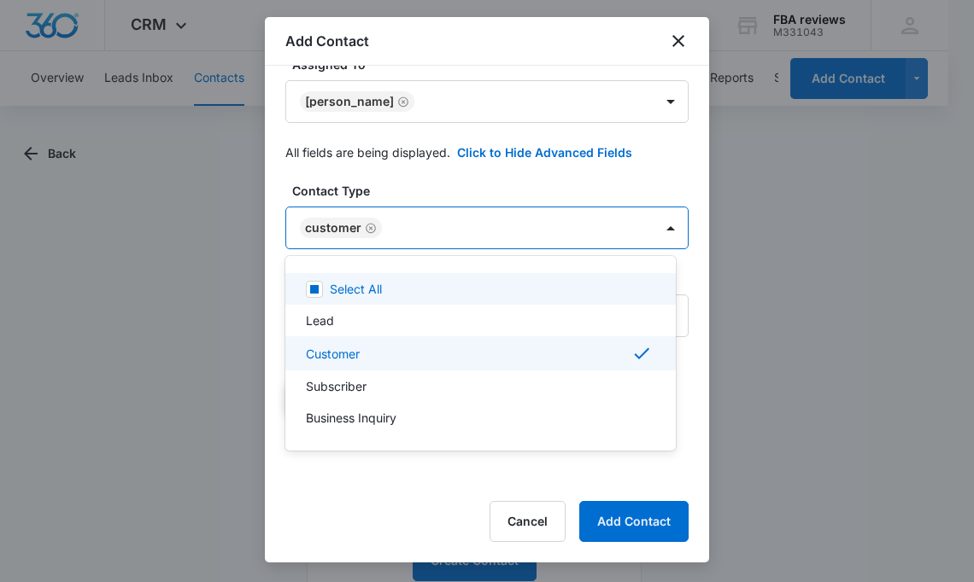
click at [471, 225] on body "CRM Apps Reputation Websites Forms CRM Email Social Content Ads Intelligence Fi…" at bounding box center [487, 291] width 974 height 582
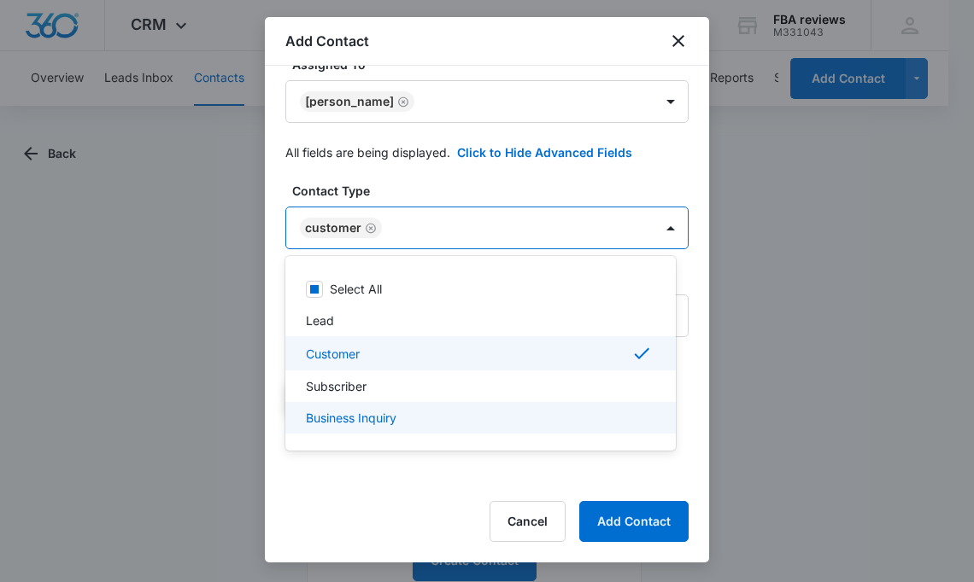
click at [360, 515] on div at bounding box center [487, 291] width 974 height 582
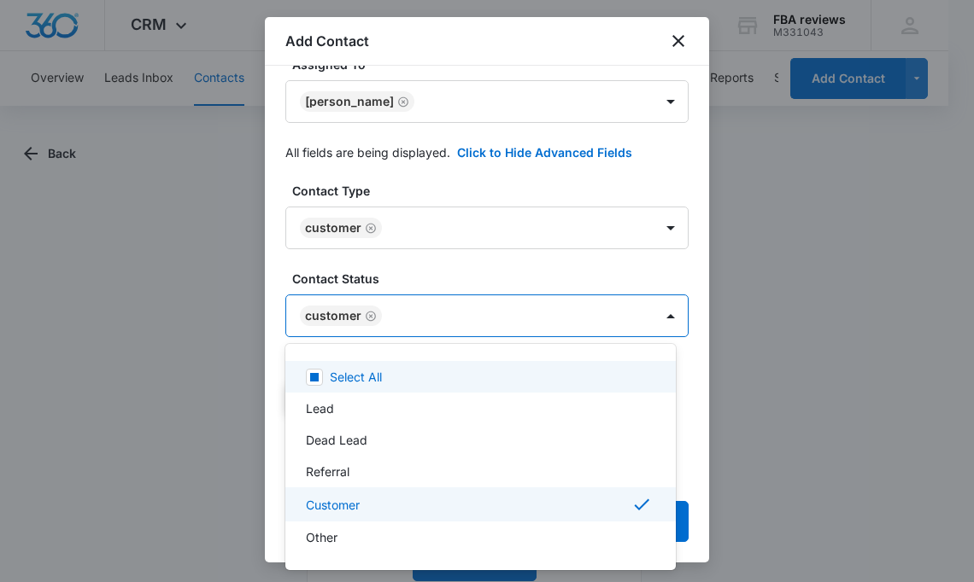
click at [532, 310] on body "CRM Apps Reputation Websites Forms CRM Email Social Content Ads Intelligence Fi…" at bounding box center [487, 291] width 974 height 582
click at [668, 161] on div at bounding box center [487, 291] width 974 height 582
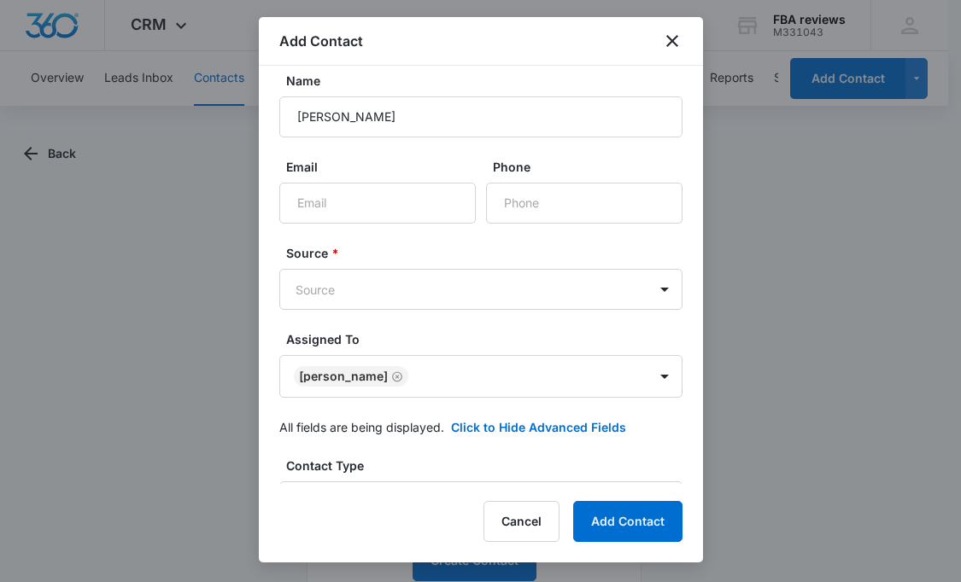
scroll to position [0, 0]
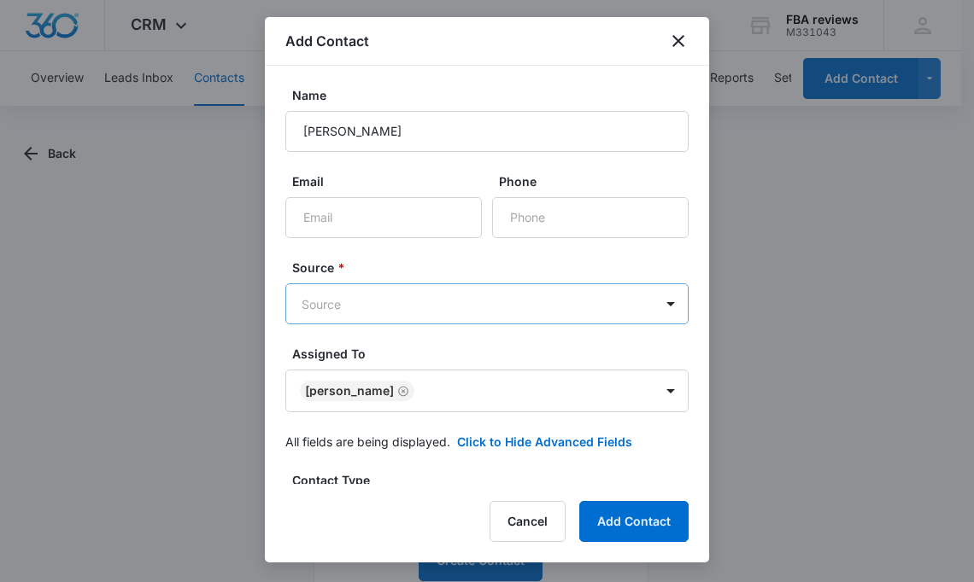
click at [385, 311] on body "CRM Apps Reputation Websites Forms CRM Email Social Content Ads Intelligence Fi…" at bounding box center [487, 315] width 974 height 630
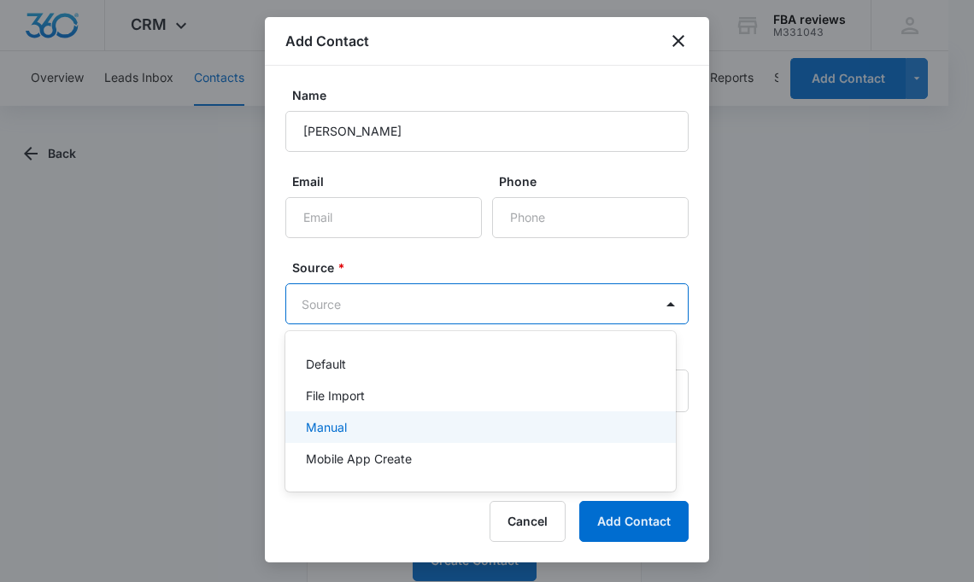
click at [436, 433] on div "Manual" at bounding box center [479, 427] width 346 height 18
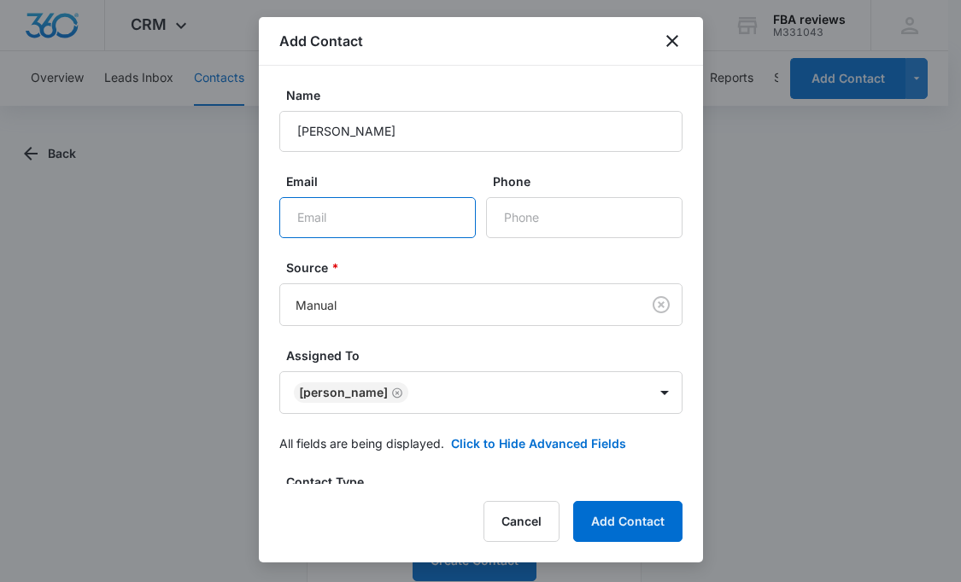
click at [371, 214] on input "Email" at bounding box center [377, 217] width 196 height 41
paste input "[EMAIL_ADDRESS][DOMAIN_NAME]"
type input "[EMAIL_ADDRESS][DOMAIN_NAME]"
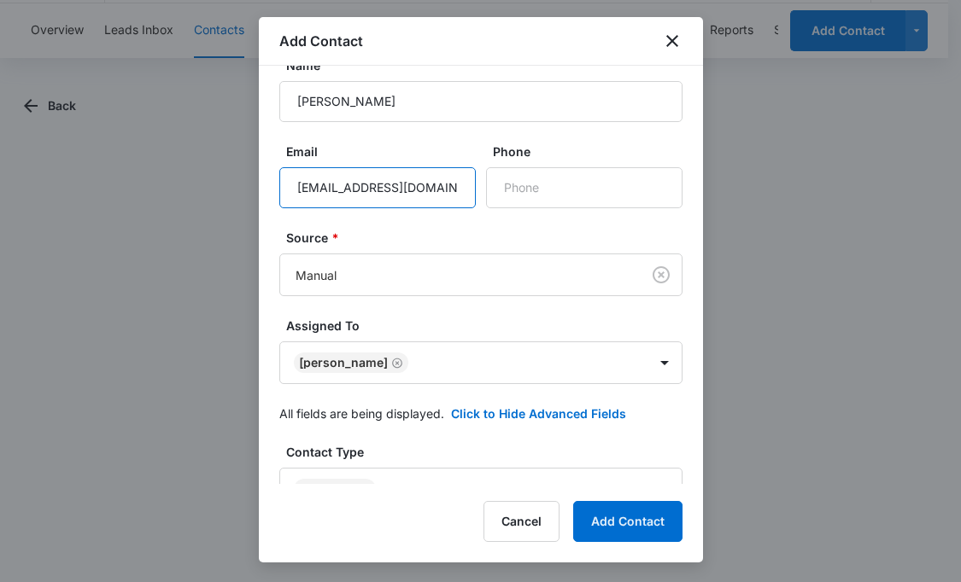
scroll to position [32, 0]
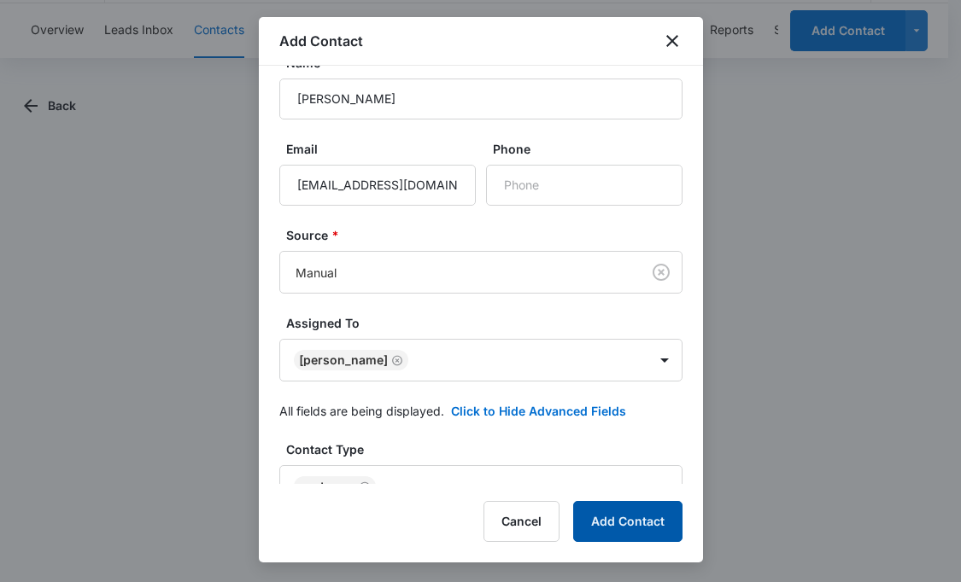
click at [643, 511] on button "Add Contact" at bounding box center [627, 521] width 109 height 41
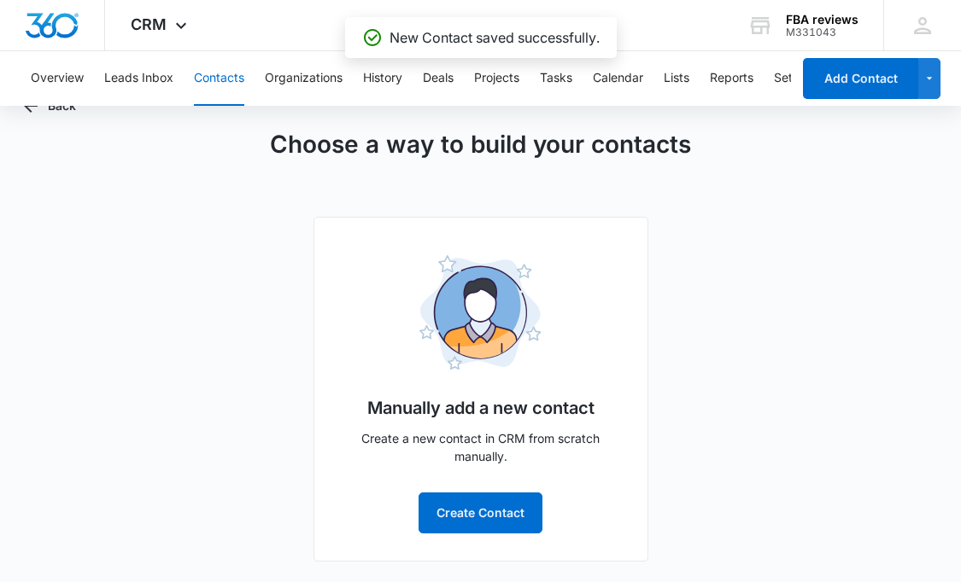
click at [758, 346] on div "Choose a way to build your contacts Manually add a new contact Create a new con…" at bounding box center [480, 344] width 913 height 436
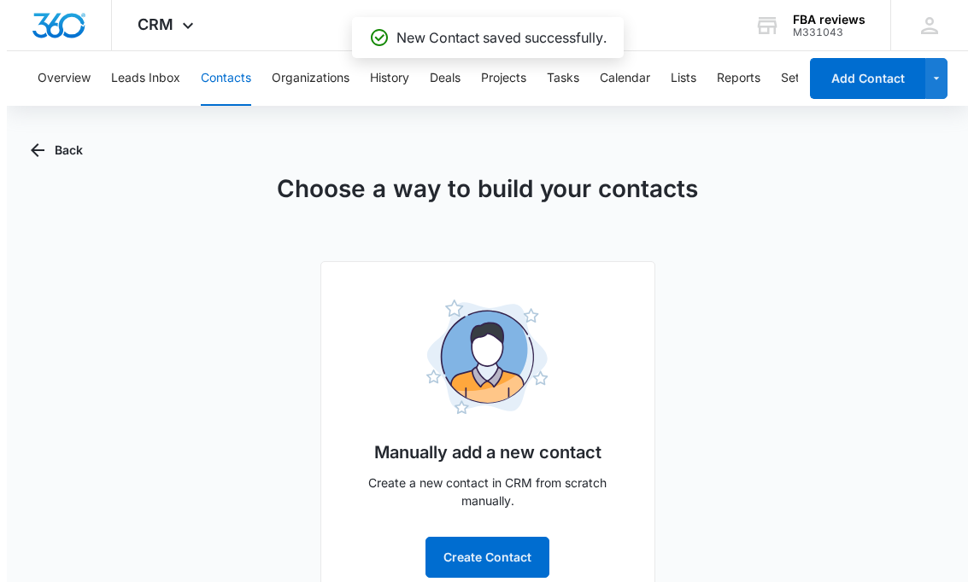
scroll to position [0, 0]
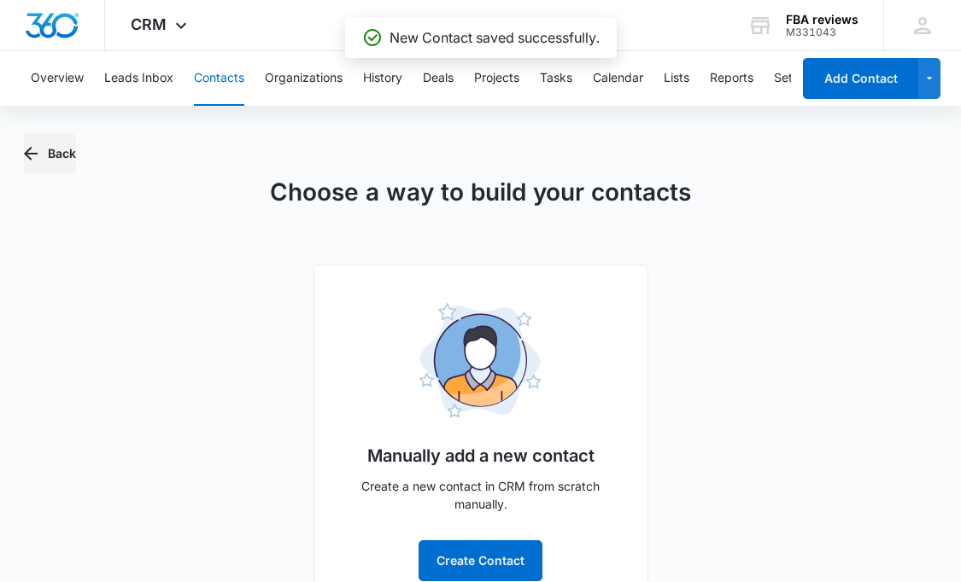
click at [31, 149] on icon "button" at bounding box center [30, 153] width 20 height 20
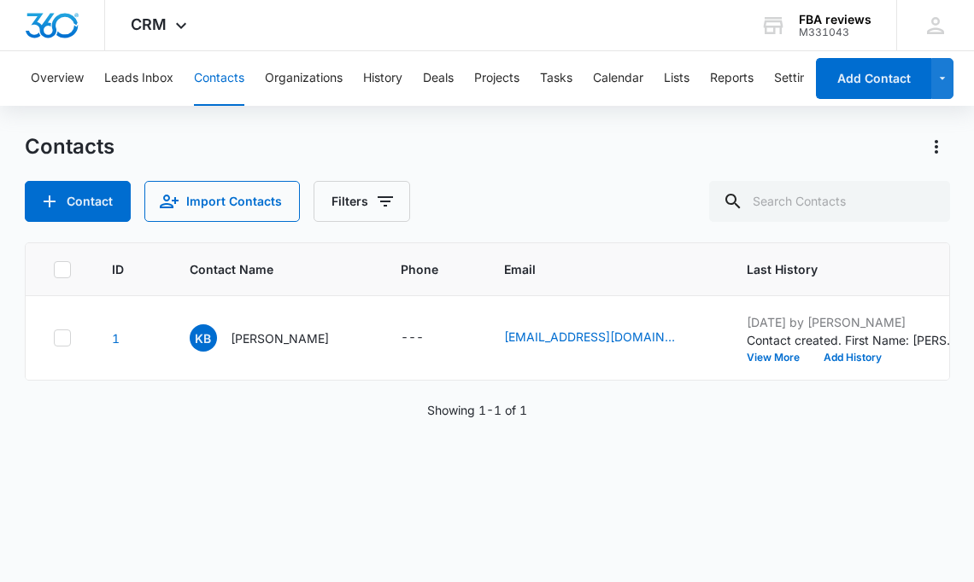
click at [555, 509] on div "ID Contact Name Phone Email Last History Assigned To Contact Type Contact Statu…" at bounding box center [487, 402] width 925 height 318
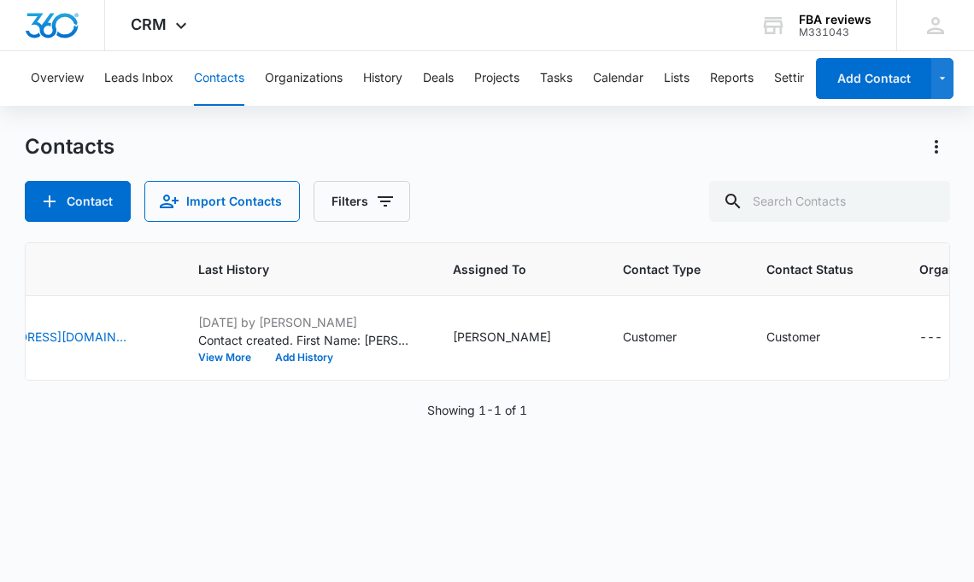
scroll to position [0, 707]
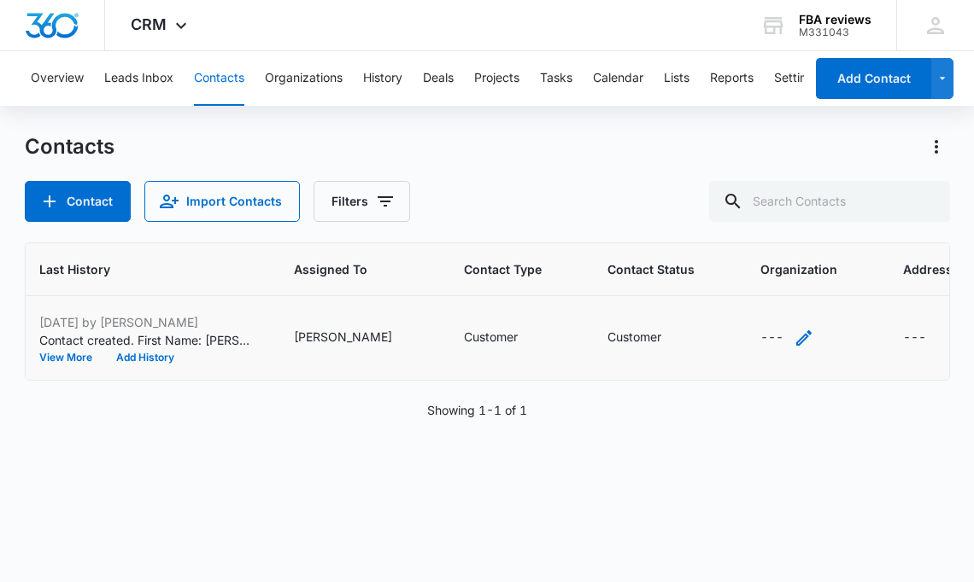
click at [793, 341] on icon "Organization - - Select to Edit Field" at bounding box center [803, 338] width 20 height 20
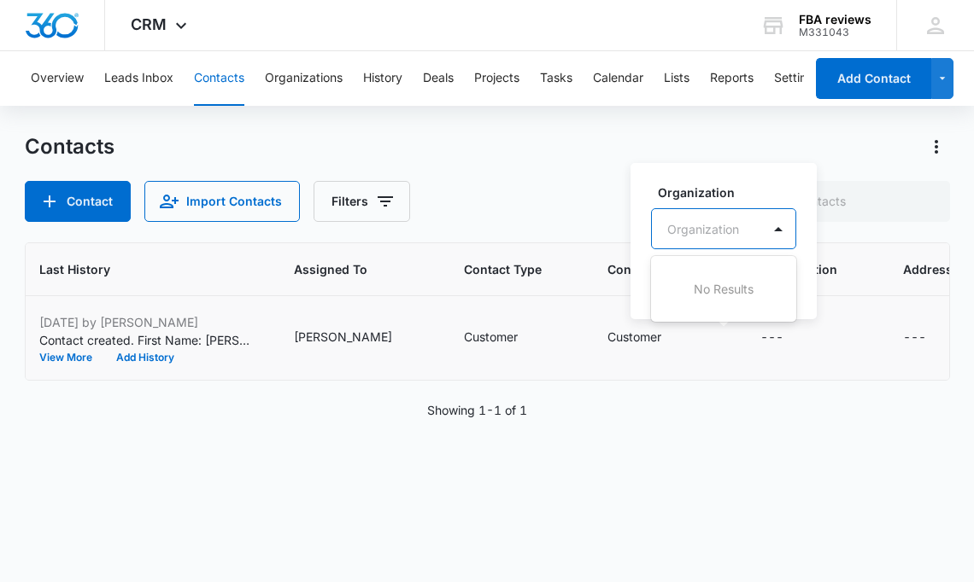
click at [734, 229] on div at bounding box center [703, 229] width 72 height 21
click at [776, 233] on div at bounding box center [777, 228] width 27 height 27
click at [721, 276] on button "Cancel" at bounding box center [702, 282] width 60 height 32
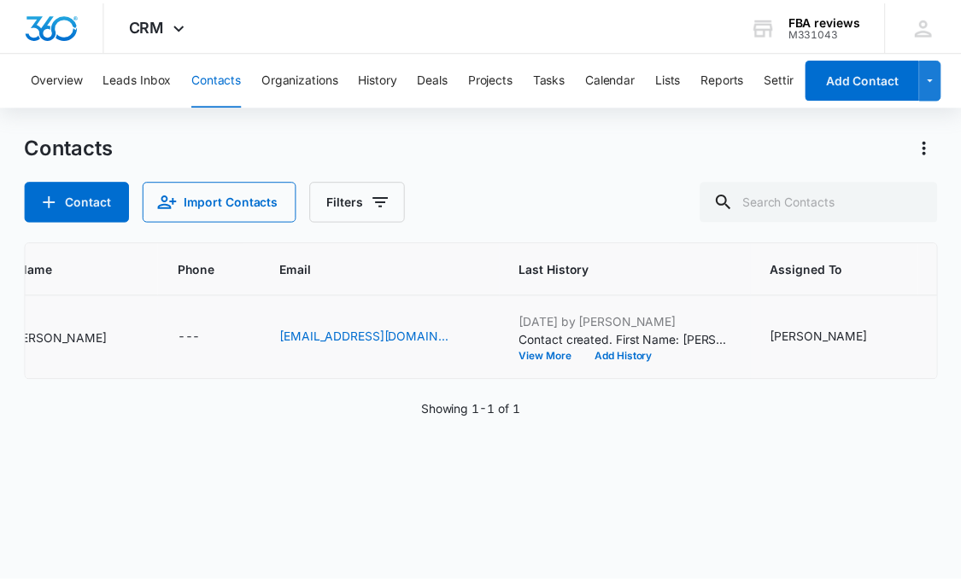
scroll to position [0, 0]
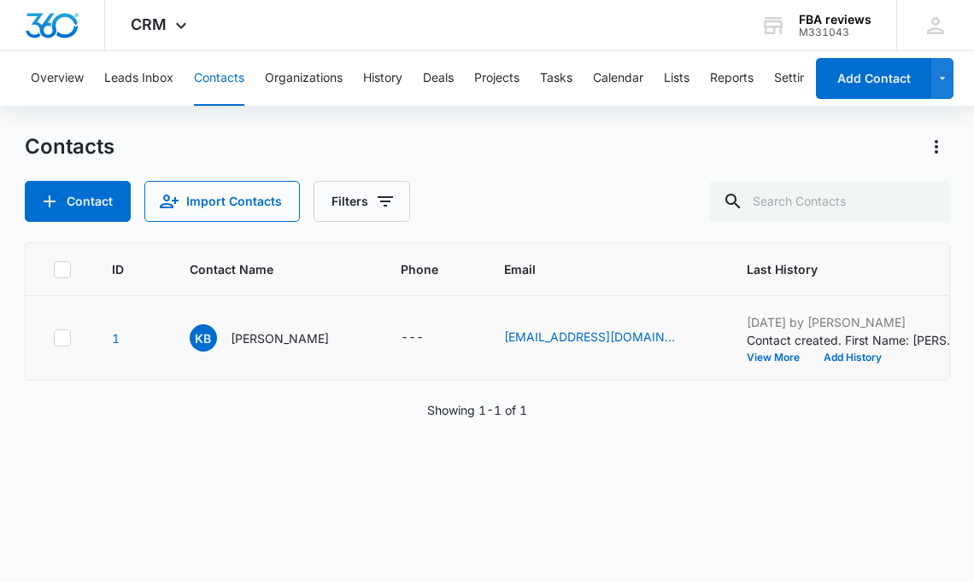
click at [346, 153] on div "Contacts" at bounding box center [487, 146] width 925 height 27
click at [186, 196] on button "Import Contacts" at bounding box center [221, 201] width 155 height 41
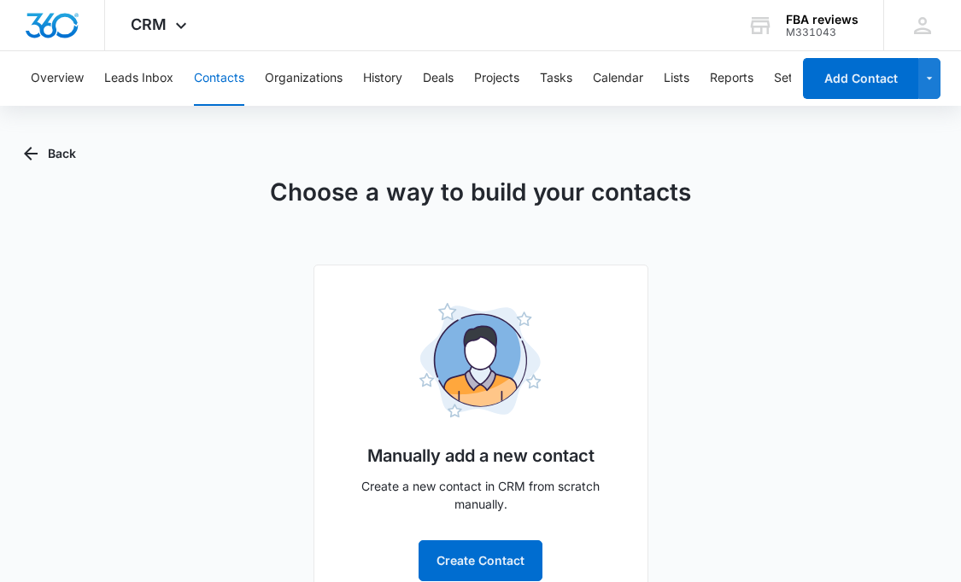
click at [15, 146] on main "Back Choose a way to build your contacts Manually add a new contact Create a ne…" at bounding box center [480, 381] width 961 height 497
click at [25, 152] on icon "button" at bounding box center [30, 153] width 20 height 20
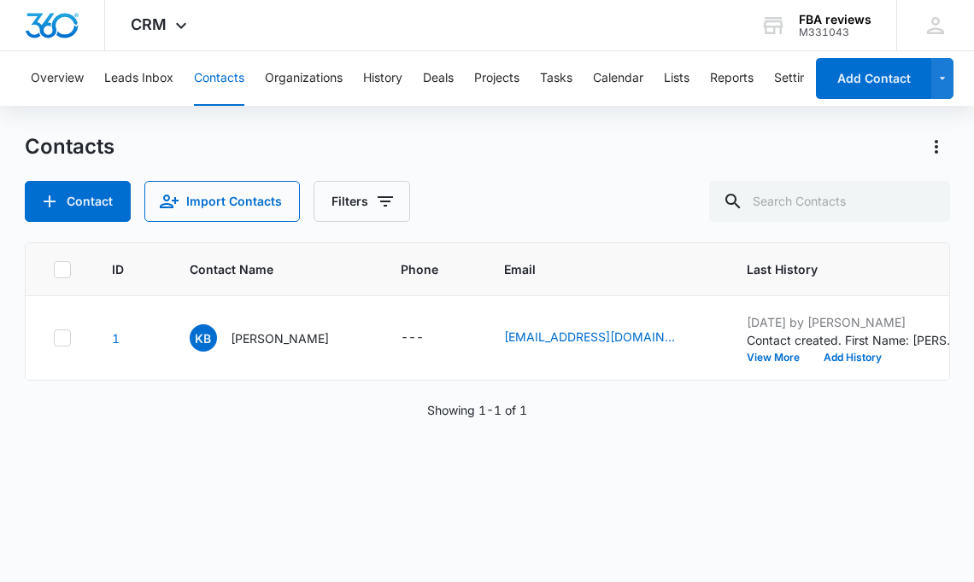
click at [516, 149] on div "Contacts" at bounding box center [487, 146] width 925 height 27
click at [267, 192] on button "Import Contacts" at bounding box center [221, 201] width 155 height 41
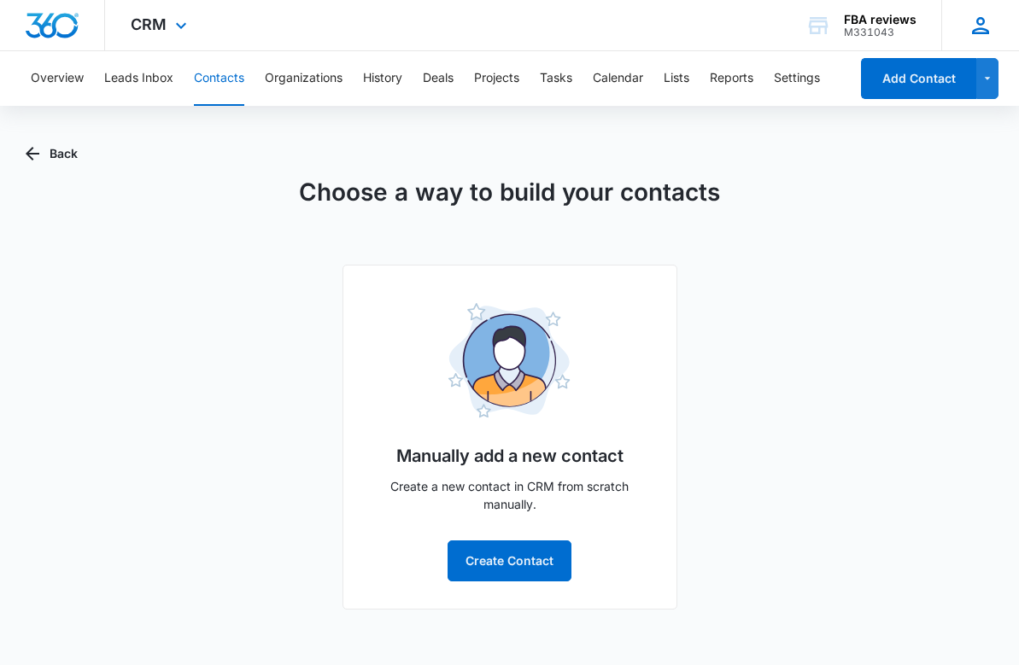
click at [973, 24] on icon at bounding box center [981, 26] width 26 height 26
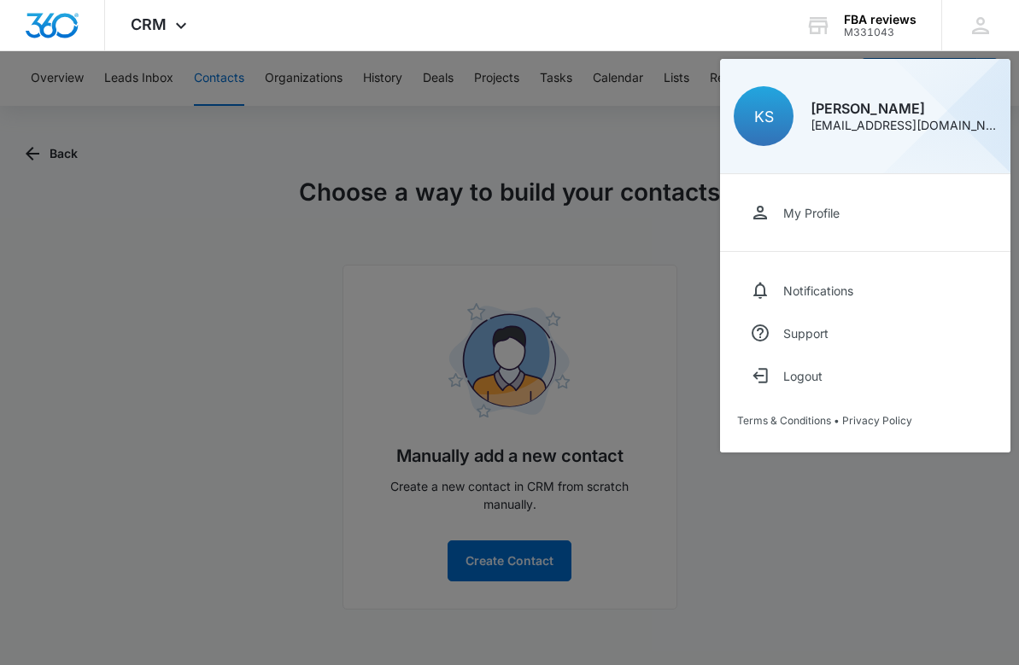
click at [851, 497] on div at bounding box center [509, 332] width 1019 height 665
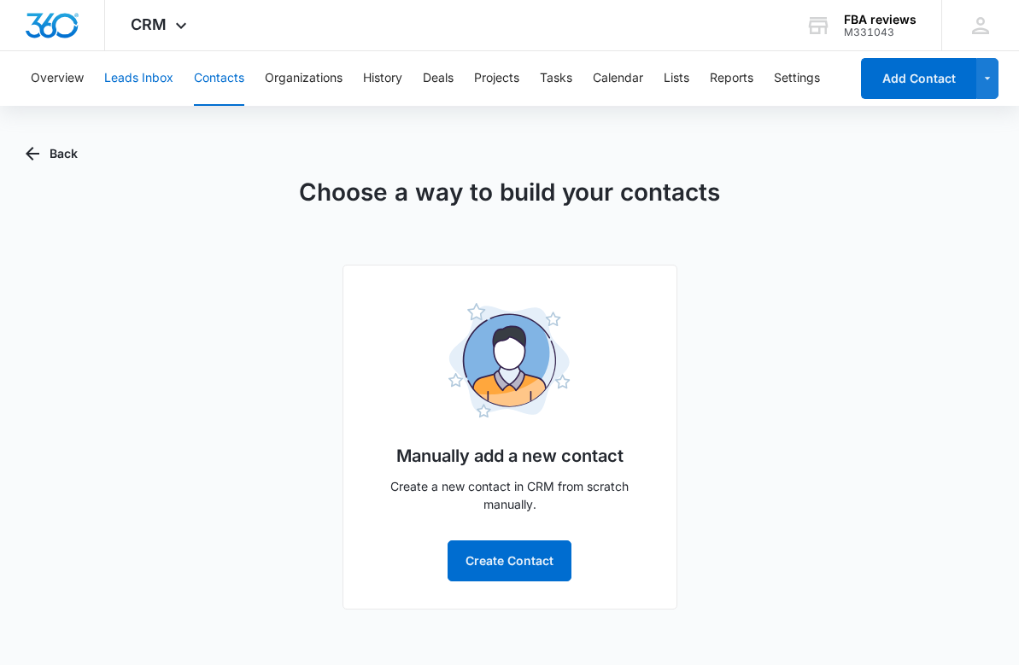
click at [122, 78] on button "Leads Inbox" at bounding box center [138, 78] width 69 height 55
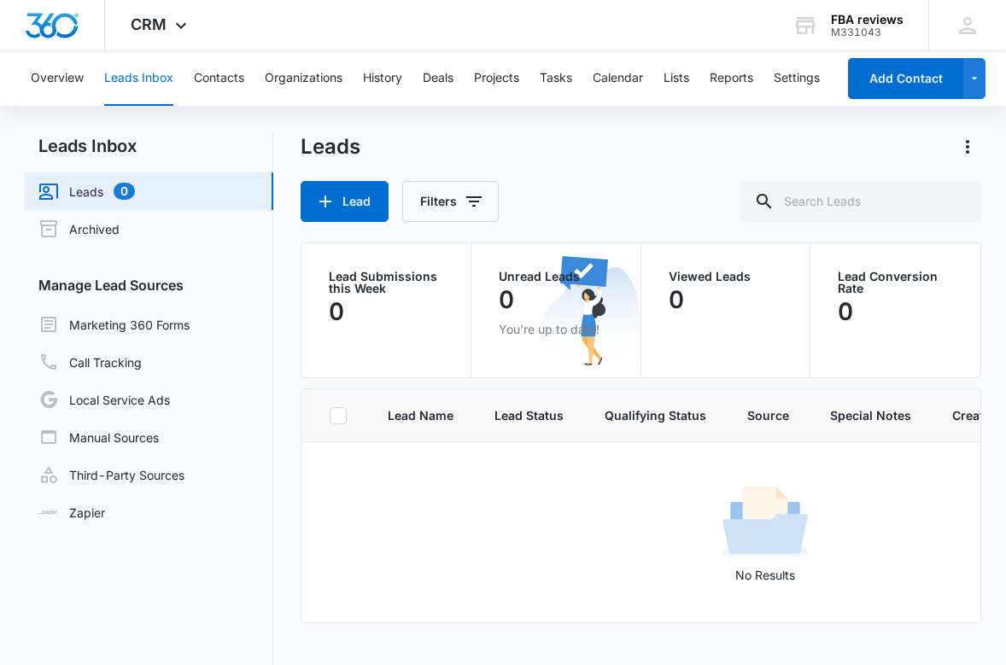
click at [511, 540] on div "No Results" at bounding box center [765, 532] width 926 height 103
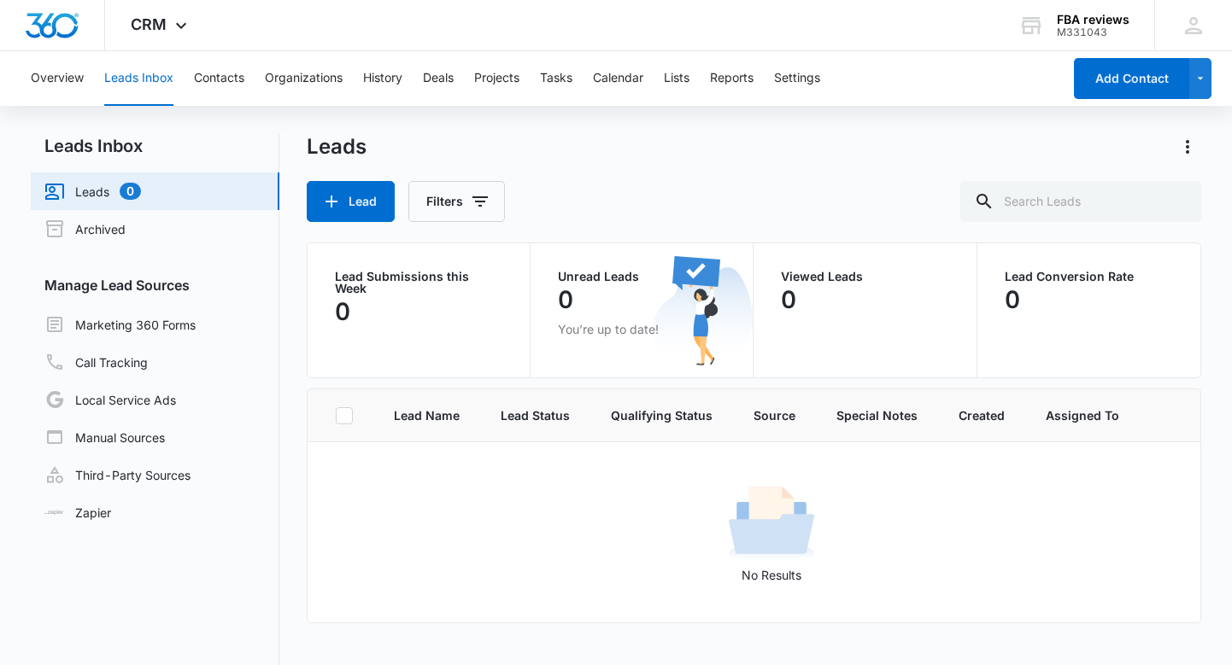
click at [721, 129] on div "Overview Leads Inbox Contacts Organizations History Deals Projects Tasks Calend…" at bounding box center [616, 430] width 1232 height 758
click at [736, 83] on button "Reports" at bounding box center [732, 78] width 44 height 55
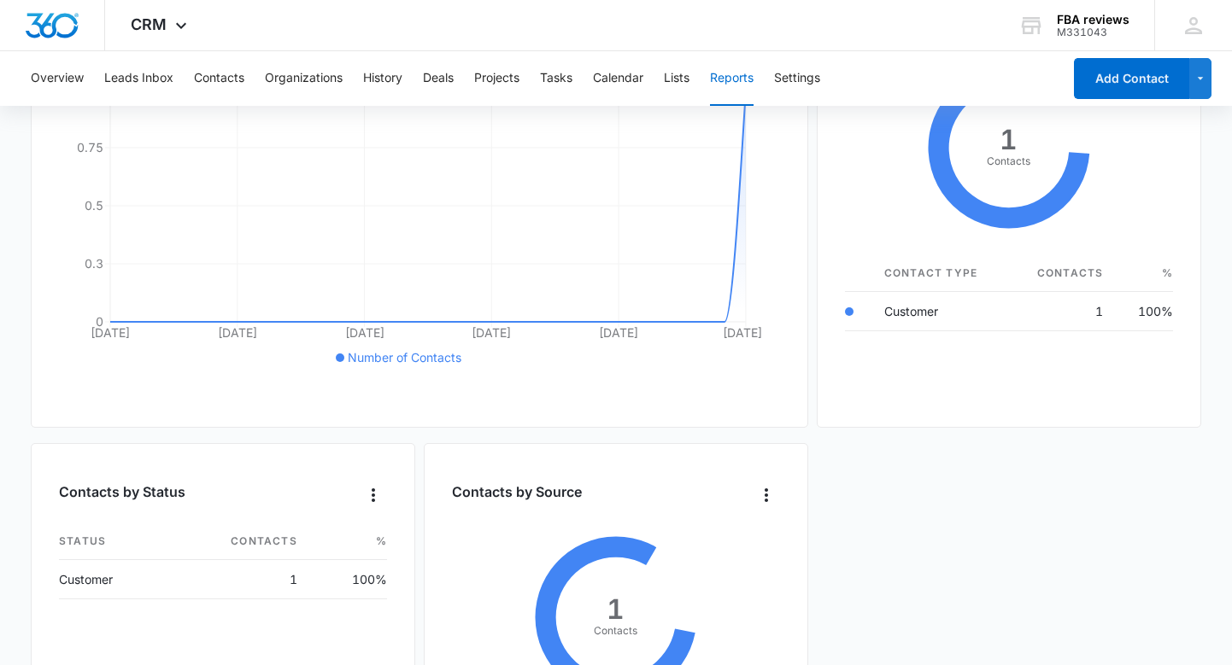
scroll to position [337, 0]
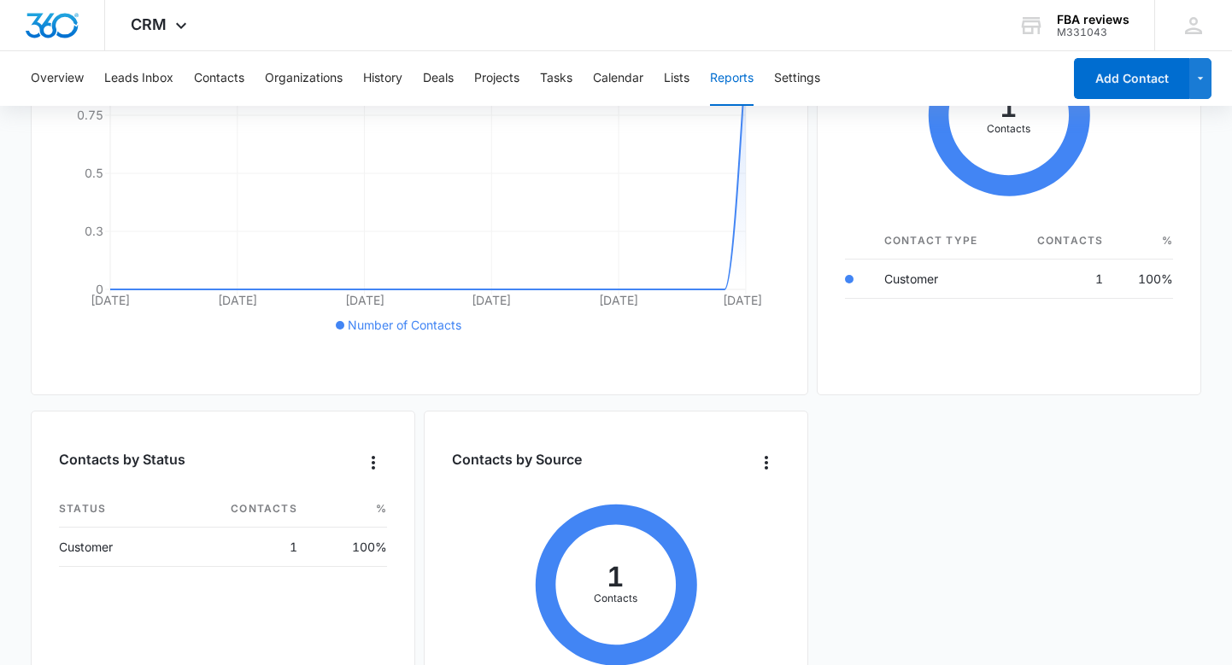
click at [938, 495] on div "Total Contacts [DATE] Aug [DATE] Aug [DATE] [DATE] 0 0.3 0.5 0.75 1 Number of C…" at bounding box center [616, 403] width 1170 height 931
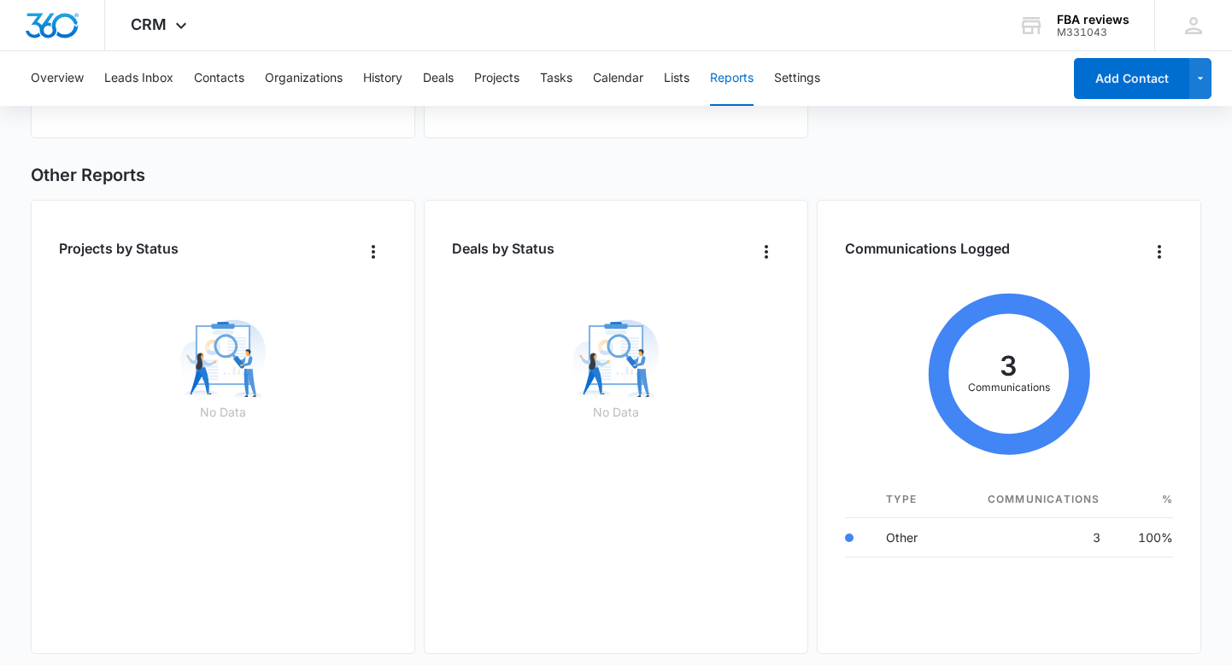
scroll to position [1077, 0]
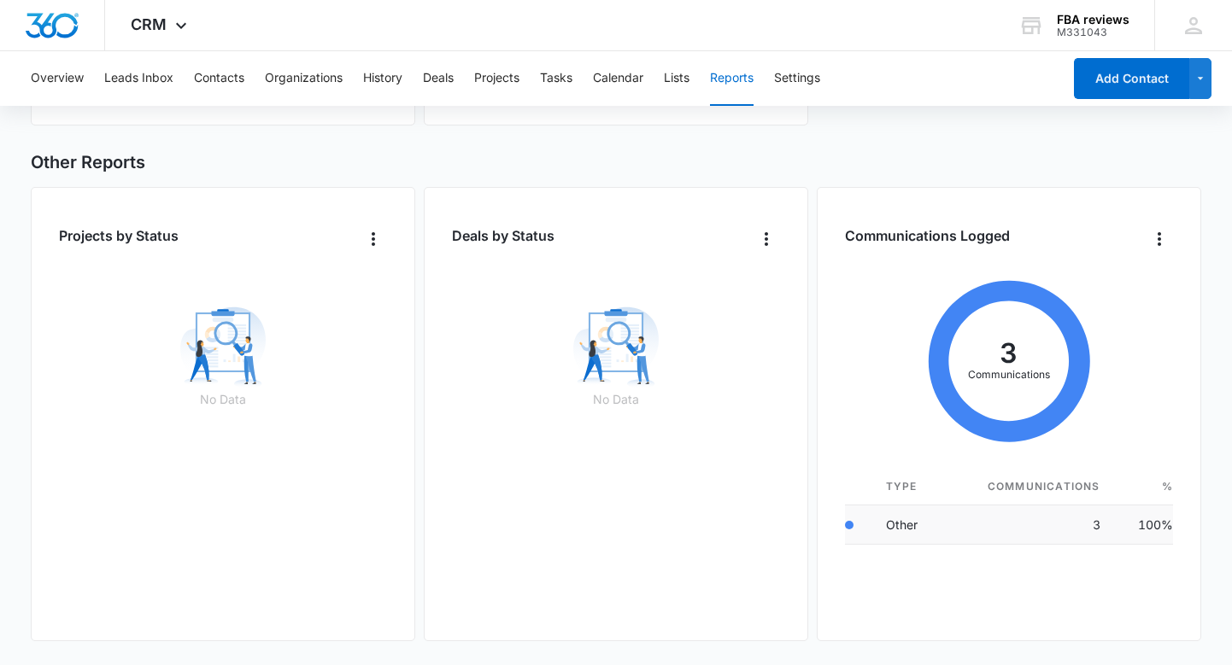
click at [896, 525] on td "Other" at bounding box center [908, 525] width 72 height 39
click at [973, 381] on icon at bounding box center [1009, 361] width 328 height 188
click at [973, 340] on icon at bounding box center [1009, 361] width 328 height 188
click at [971, 305] on icon at bounding box center [1008, 361] width 161 height 161
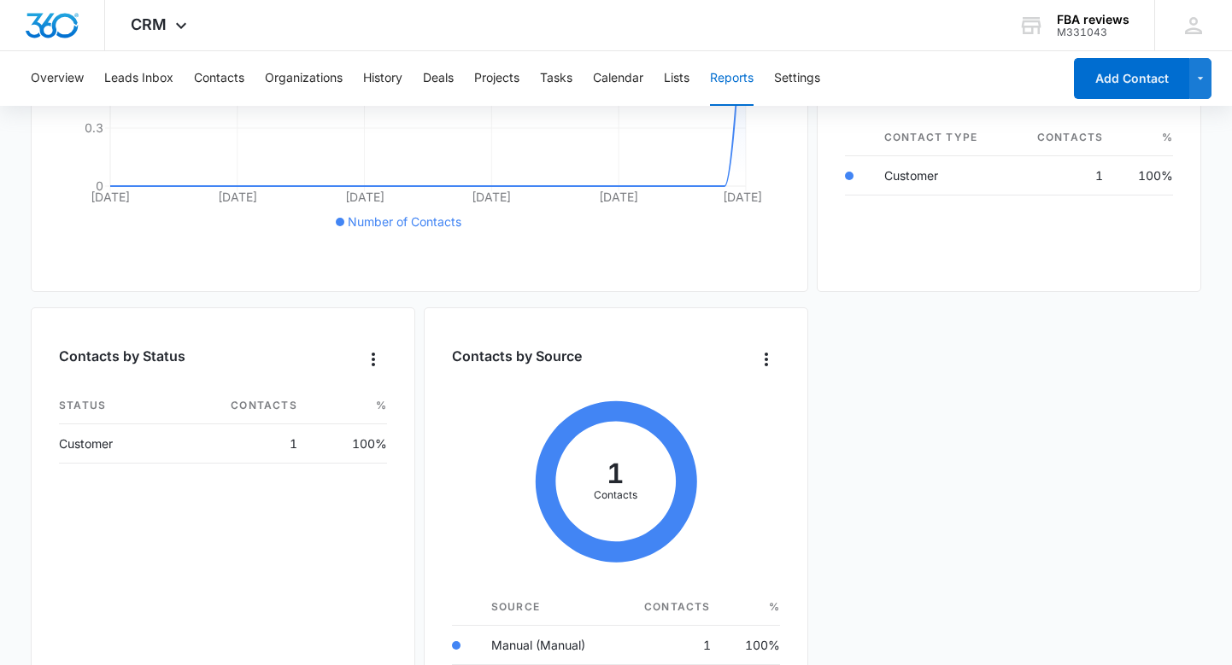
scroll to position [426, 0]
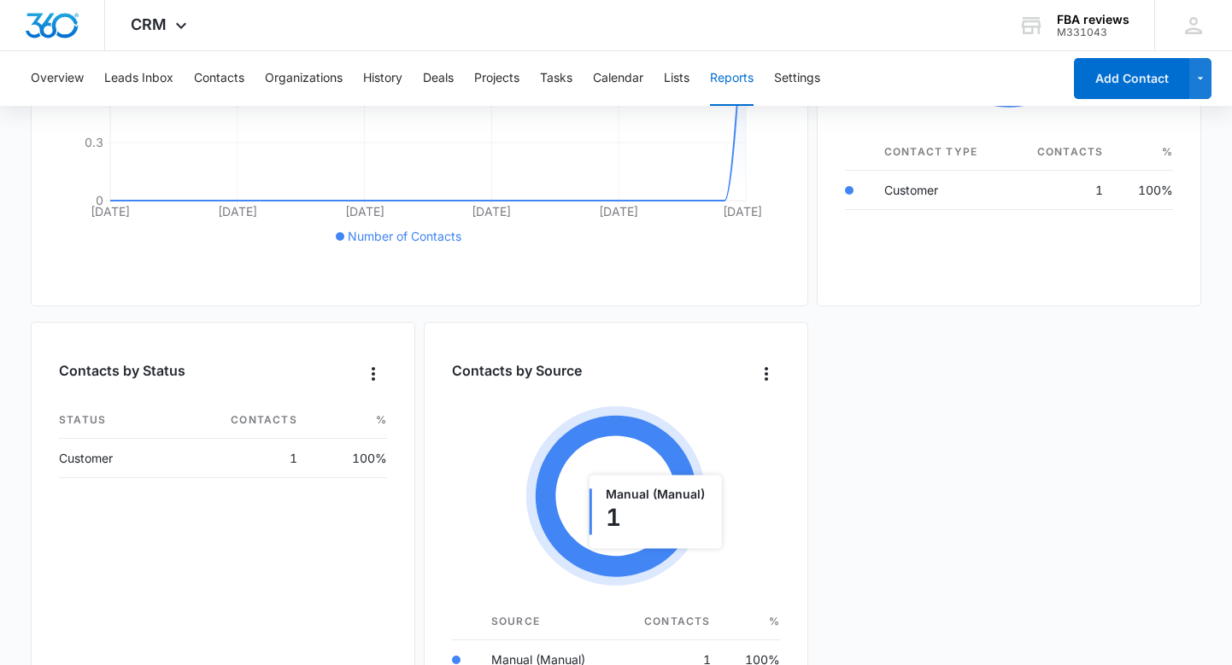
click at [669, 448] on icon at bounding box center [615, 496] width 161 height 161
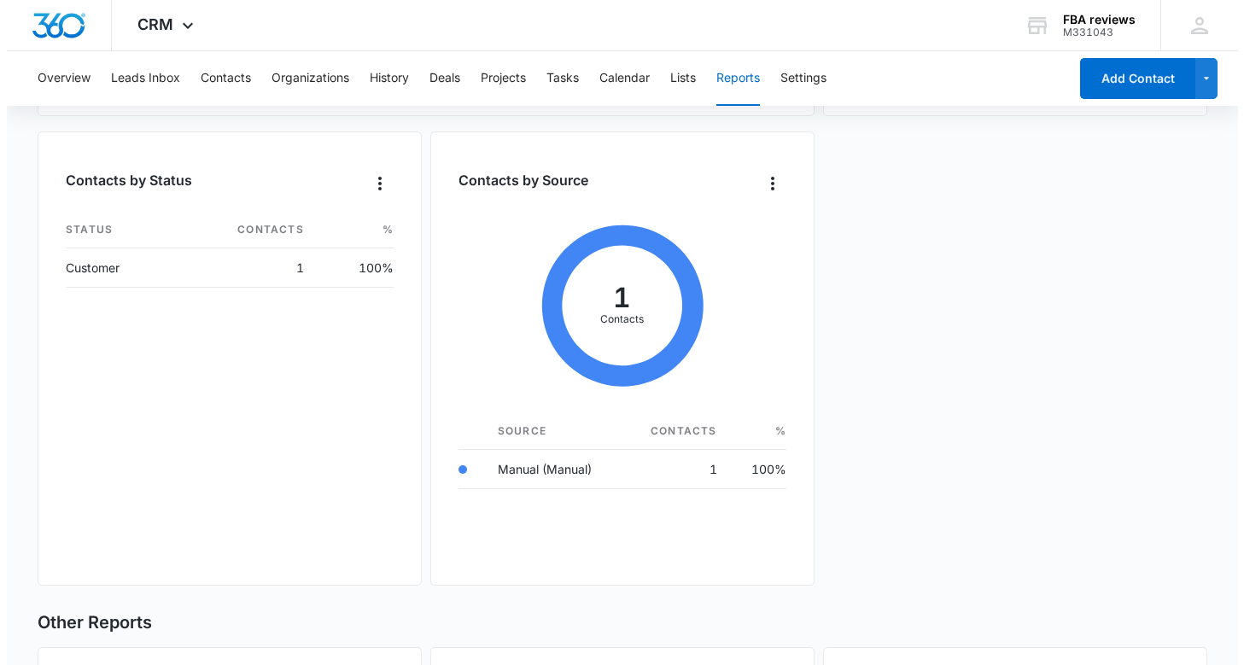
scroll to position [0, 0]
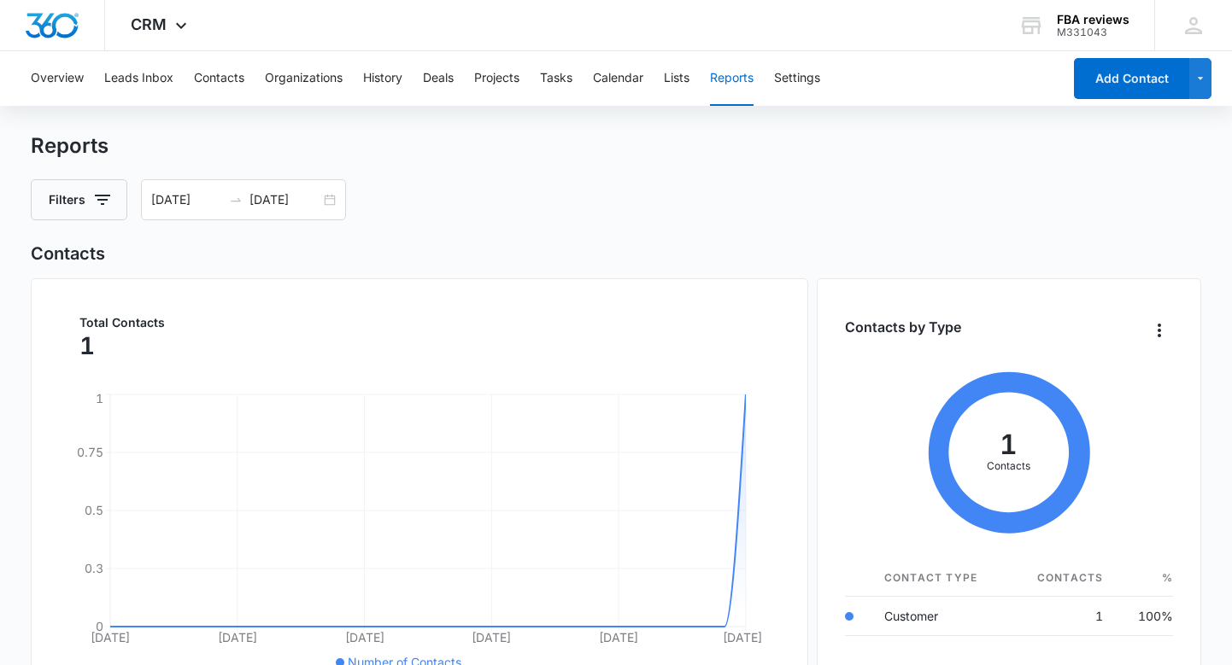
click at [458, 76] on div "Overview Leads Inbox Contacts Organizations History Deals Projects Tasks Calend…" at bounding box center [540, 78] width 1041 height 55
click at [442, 79] on button "Deals" at bounding box center [438, 78] width 31 height 55
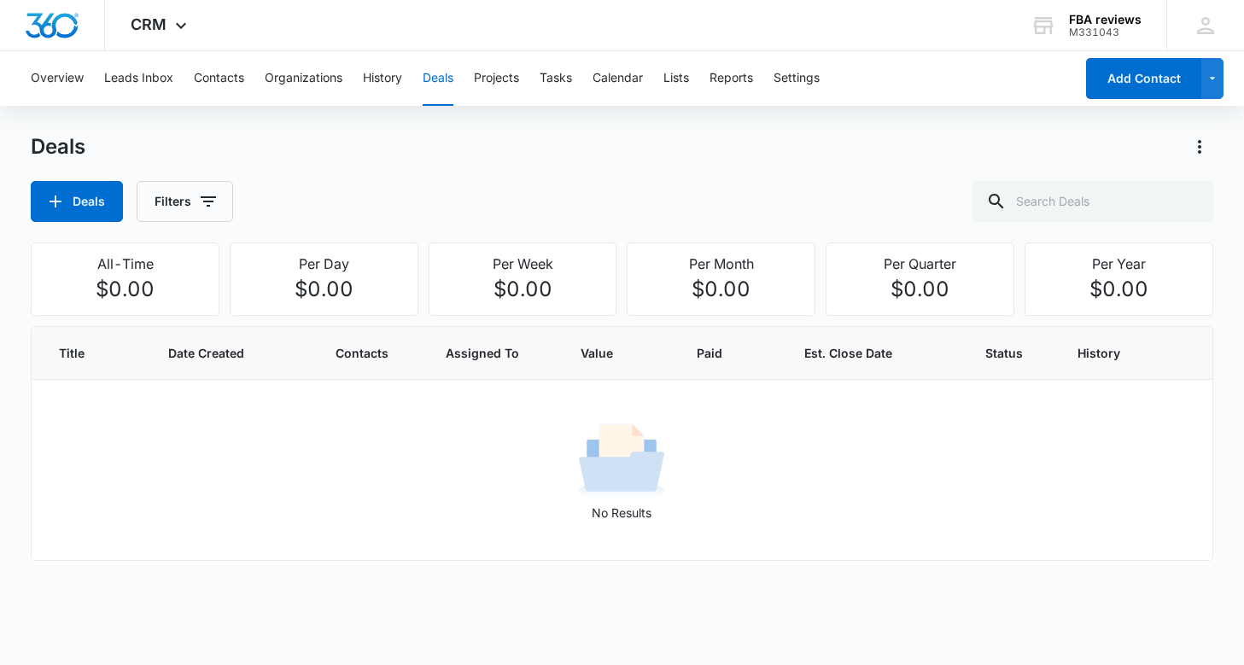
click at [270, 126] on div "Overview Leads Inbox Contacts Organizations History Deals Projects Tasks Calend…" at bounding box center [622, 352] width 1244 height 602
click at [172, 192] on button "Filters" at bounding box center [185, 201] width 97 height 41
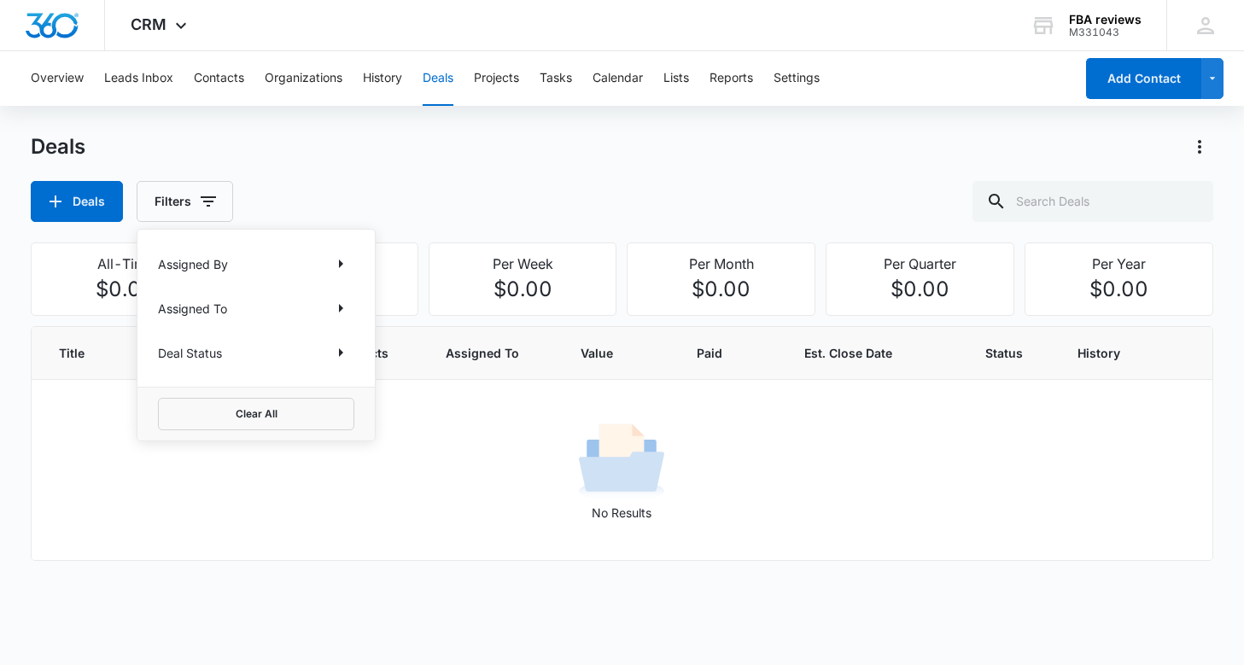
click at [223, 256] on p "Assigned By" at bounding box center [193, 264] width 70 height 18
click at [342, 264] on icon "Show Assigned By filters" at bounding box center [341, 264] width 4 height 9
